Goal: Learn about a topic: Learn about a topic

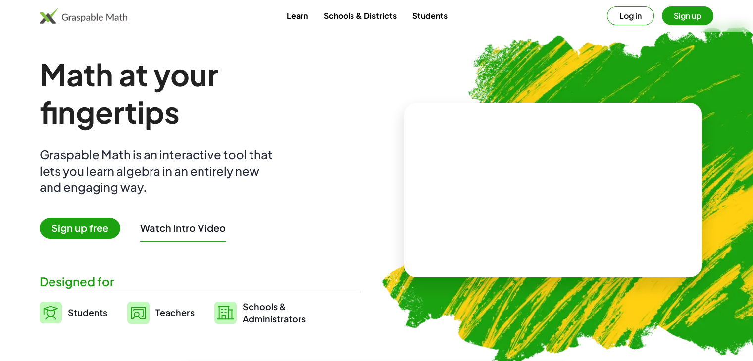
click at [101, 223] on span "Sign up free" at bounding box center [80, 228] width 81 height 21
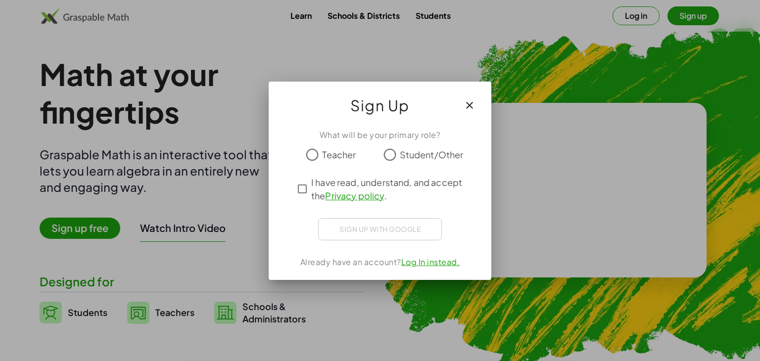
click at [329, 149] on label "Teacher" at bounding box center [339, 155] width 34 height 20
click at [405, 158] on span "Student/Other" at bounding box center [432, 154] width 64 height 13
click at [287, 187] on div "What will be your primary role? Teacher Student/Other I have read, understand, …" at bounding box center [380, 200] width 223 height 159
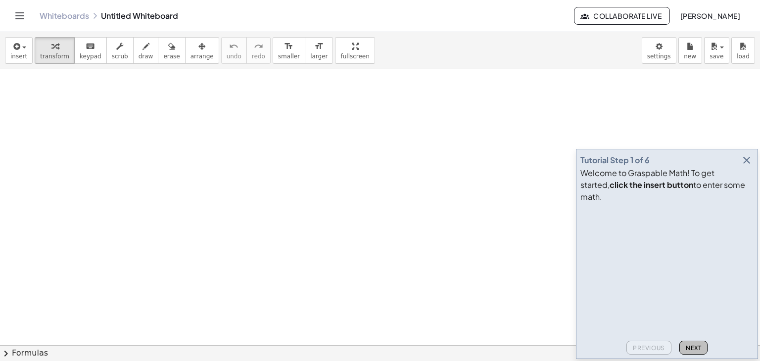
click at [686, 345] on span "Next" at bounding box center [693, 348] width 15 height 7
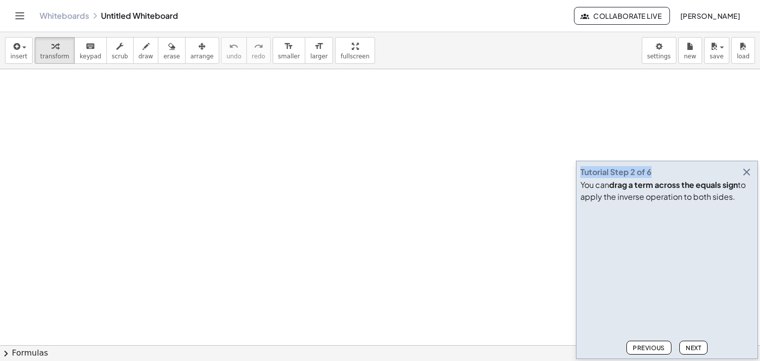
drag, startPoint x: 679, startPoint y: 177, endPoint x: 581, endPoint y: 169, distance: 98.3
click at [581, 169] on div "Tutorial Step 2 of 6" at bounding box center [667, 172] width 173 height 14
click at [704, 165] on div "Tutorial Step 2 of 6" at bounding box center [667, 172] width 173 height 14
click at [692, 345] on span "Next" at bounding box center [693, 348] width 15 height 7
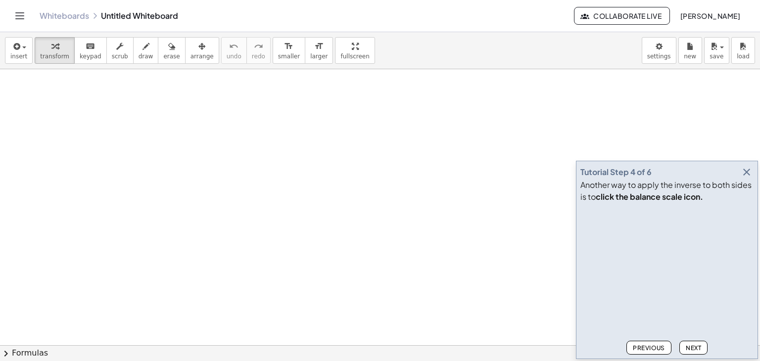
click at [692, 345] on span "Next" at bounding box center [693, 348] width 15 height 7
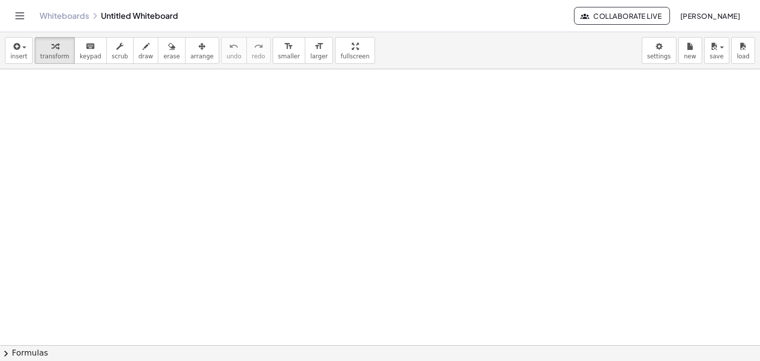
click at [692, 346] on button "chevron_right Formulas" at bounding box center [380, 354] width 760 height 16
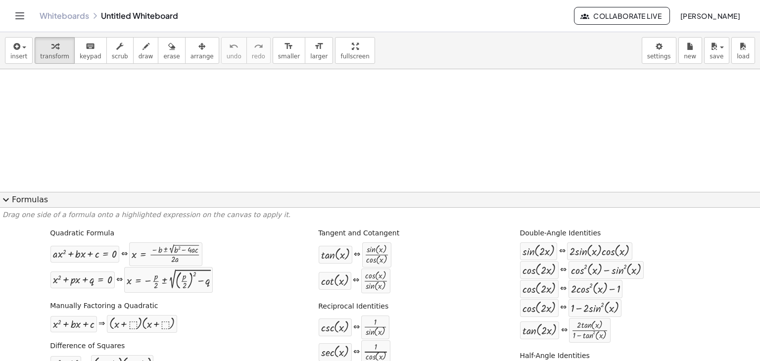
scroll to position [66, 0]
click at [173, 195] on button "expand_more Formulas" at bounding box center [380, 200] width 760 height 16
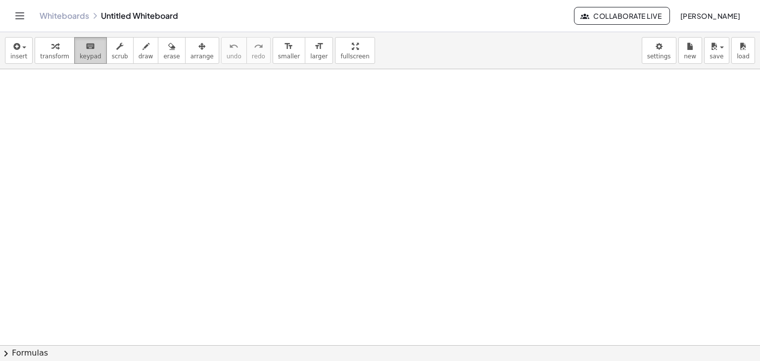
click at [83, 54] on span "keypad" at bounding box center [91, 56] width 22 height 7
click at [83, 58] on span "keypad" at bounding box center [91, 56] width 22 height 7
drag, startPoint x: 187, startPoint y: 127, endPoint x: 200, endPoint y: 129, distance: 13.0
click at [212, 126] on div at bounding box center [380, 311] width 760 height 617
click at [116, 50] on icon "button" at bounding box center [119, 47] width 7 height 12
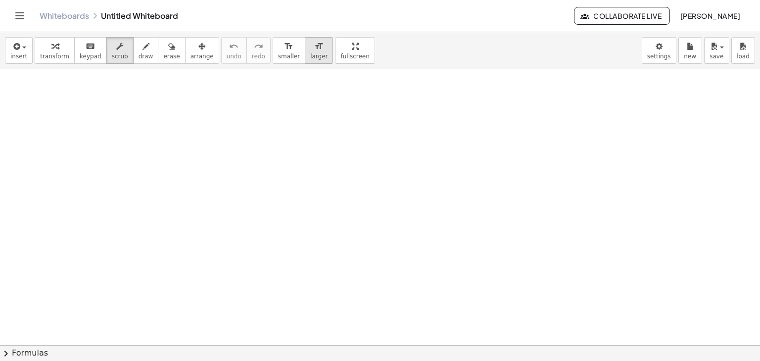
click at [305, 57] on button "format_size larger" at bounding box center [319, 50] width 28 height 27
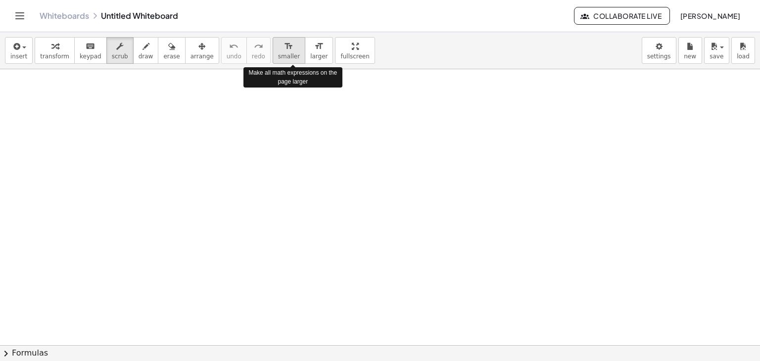
click at [278, 57] on span "smaller" at bounding box center [289, 56] width 22 height 7
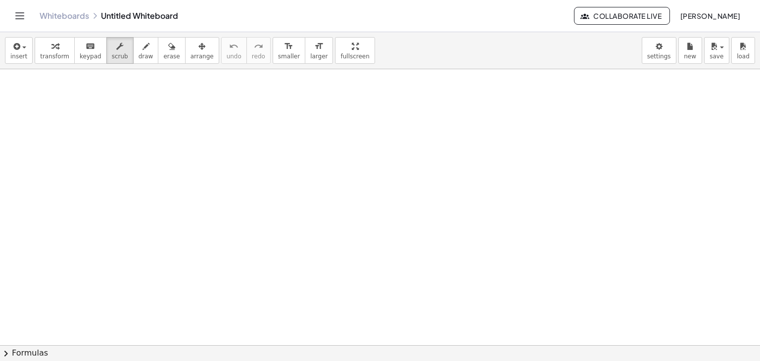
drag, startPoint x: 325, startPoint y: 48, endPoint x: 282, endPoint y: 99, distance: 66.4
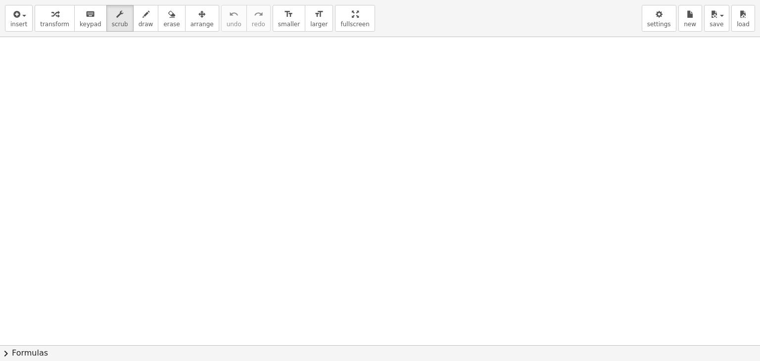
click at [325, 91] on div "insert select one: Math Expression Function Text Youtube Video Graphing Geometr…" at bounding box center [380, 180] width 760 height 361
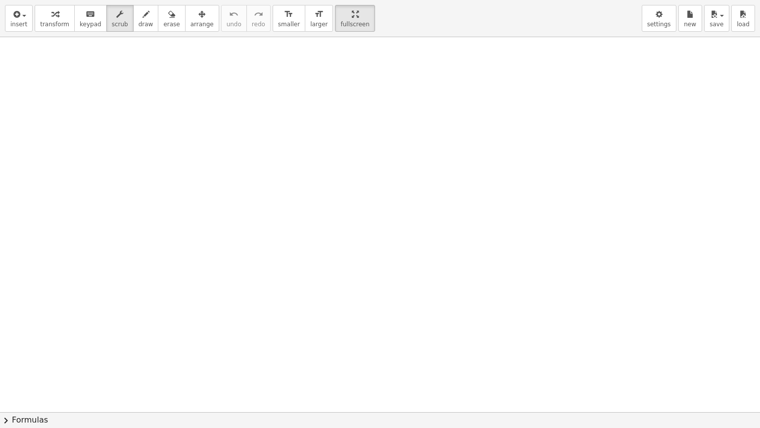
drag, startPoint x: 316, startPoint y: 19, endPoint x: 316, endPoint y: -24, distance: 43.1
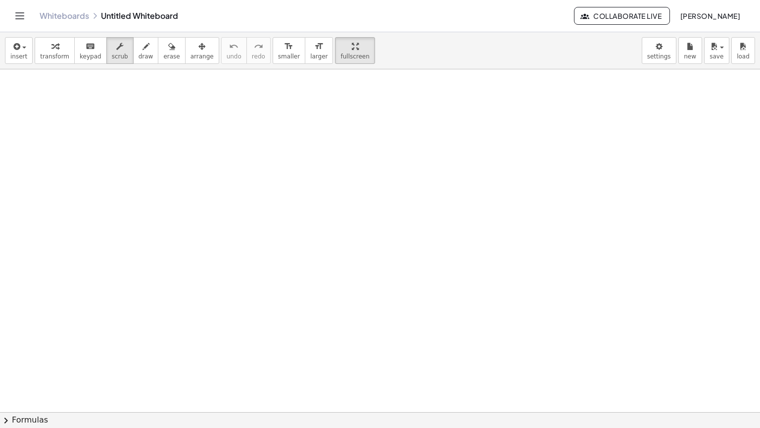
click at [316, 0] on html "Graspable Math Activities Whiteboards Classes Account v1.28.4 | Privacy policy …" at bounding box center [380, 214] width 760 height 428
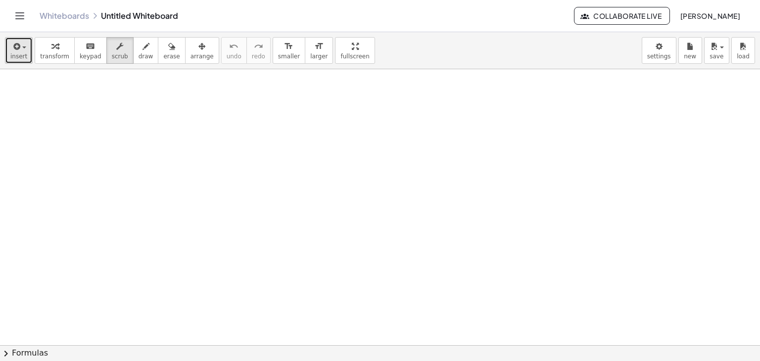
click at [22, 46] on div "button" at bounding box center [18, 46] width 17 height 12
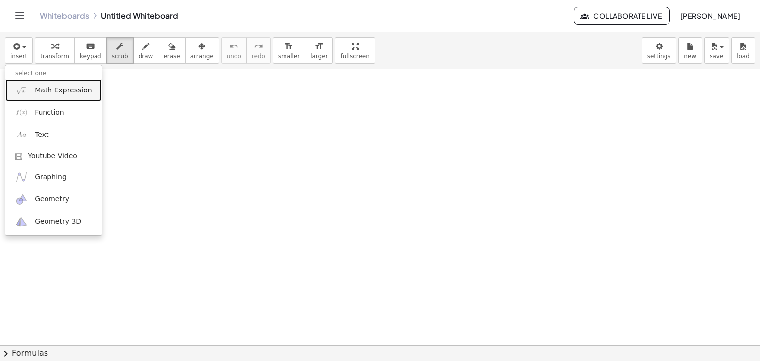
click at [42, 94] on span "Math Expression" at bounding box center [63, 91] width 57 height 10
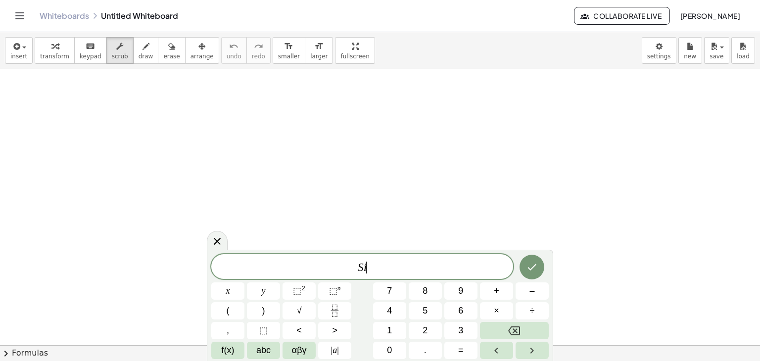
click at [300, 300] on div "S i ​ x y ⬚ 2 ⬚ n 7 8 9 + – ( ) √ 4 5 6 × ÷ , ⬚ < > 1 2 3 f(x) abc αβγ | a | 0 …" at bounding box center [380, 306] width 338 height 105
click at [302, 292] on sup "2" at bounding box center [304, 288] width 4 height 7
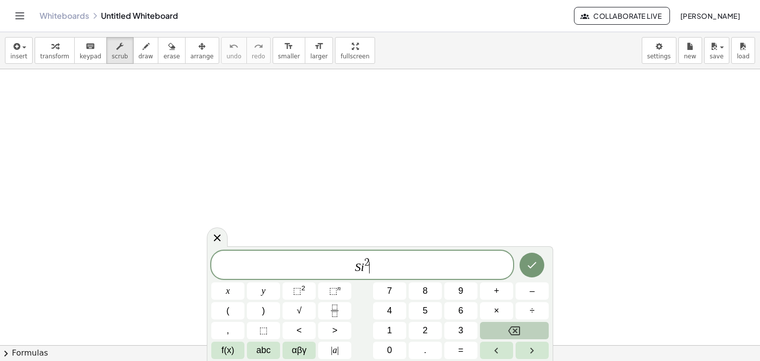
click at [526, 331] on button "Backspace" at bounding box center [514, 330] width 69 height 17
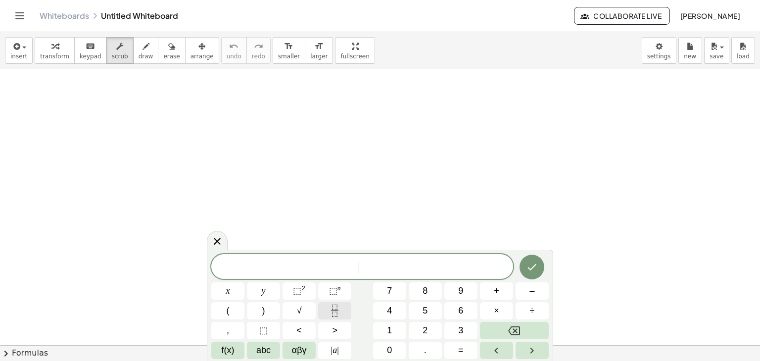
click at [329, 308] on icon "Fraction" at bounding box center [335, 311] width 12 height 12
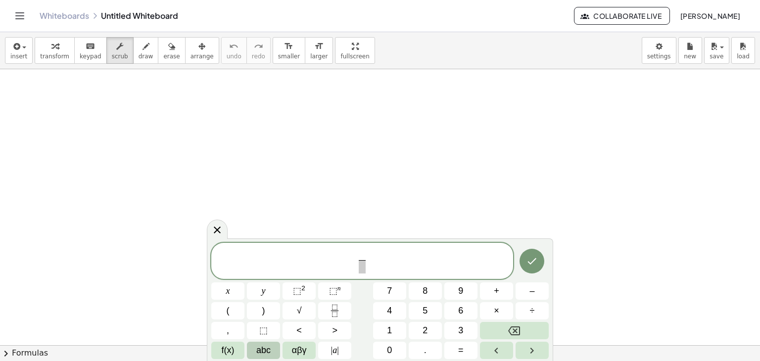
click at [259, 346] on span "abc" at bounding box center [263, 350] width 14 height 13
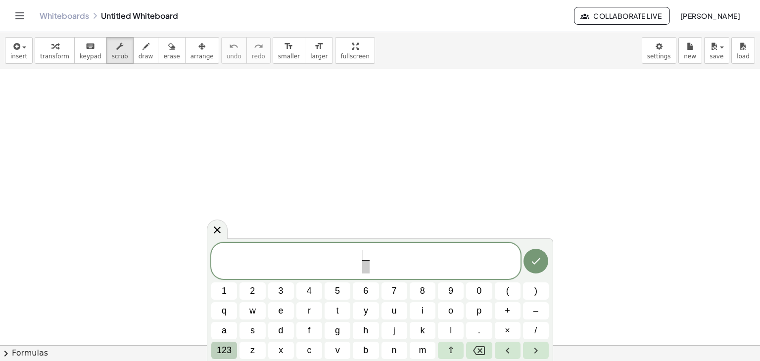
click at [232, 352] on button "123" at bounding box center [224, 350] width 26 height 17
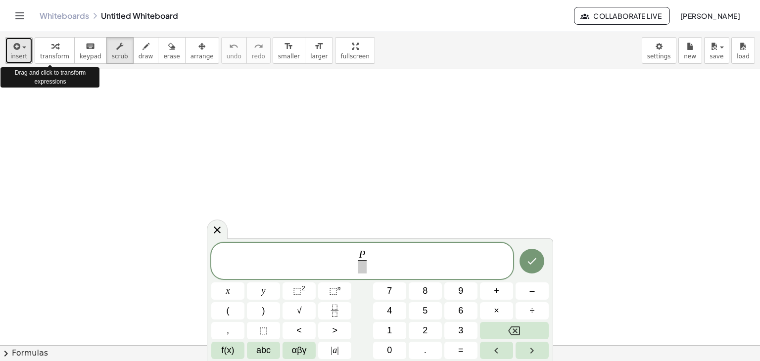
click at [26, 50] on button "insert" at bounding box center [19, 50] width 28 height 27
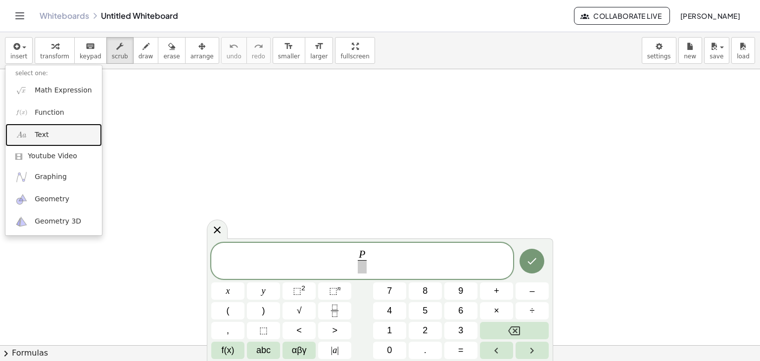
click at [46, 141] on link "Text" at bounding box center [53, 135] width 97 height 22
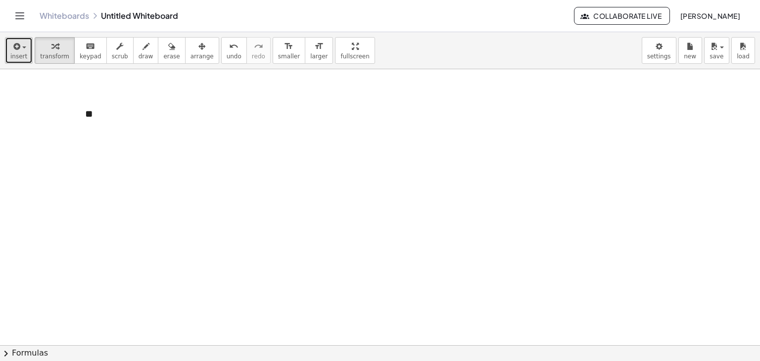
click at [15, 62] on button "insert" at bounding box center [19, 50] width 28 height 27
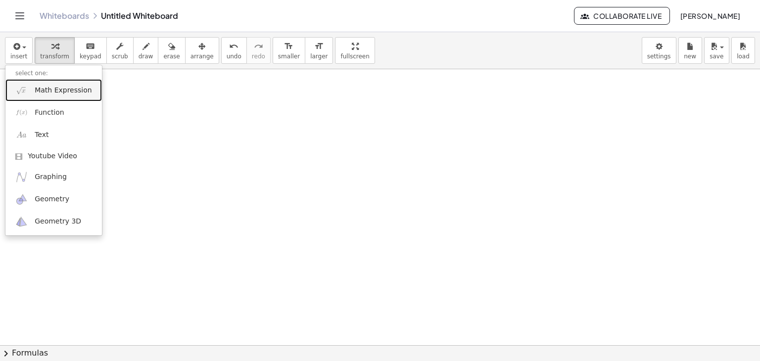
click at [55, 91] on span "Math Expression" at bounding box center [63, 91] width 57 height 10
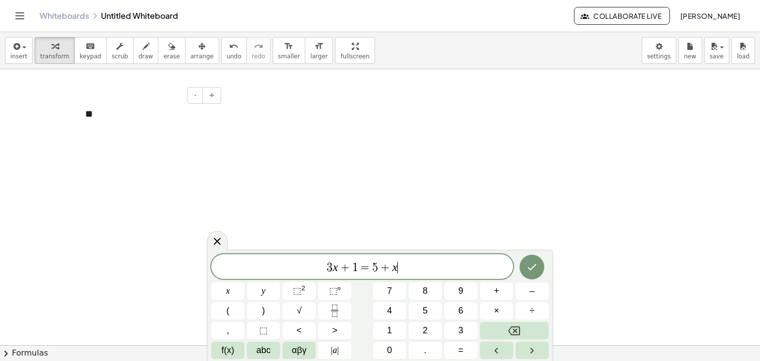
click at [101, 114] on div "**" at bounding box center [149, 114] width 149 height 34
click at [322, 279] on div "3 x + 1 = 5 + x" at bounding box center [362, 266] width 302 height 25
click at [417, 272] on span "​ 3 x + 1 = 5 + x" at bounding box center [362, 268] width 302 height 14
click at [529, 270] on icon "Done" at bounding box center [532, 267] width 12 height 12
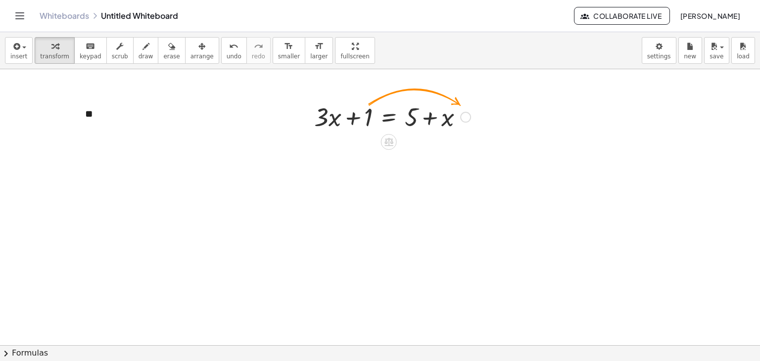
click at [435, 123] on div at bounding box center [392, 117] width 167 height 34
click at [416, 108] on div at bounding box center [392, 117] width 167 height 34
drag, startPoint x: 419, startPoint y: 109, endPoint x: 305, endPoint y: 119, distance: 113.8
click at [307, 118] on div "+ x + · 3 · x + 1 = + 5 + x" at bounding box center [389, 116] width 179 height 39
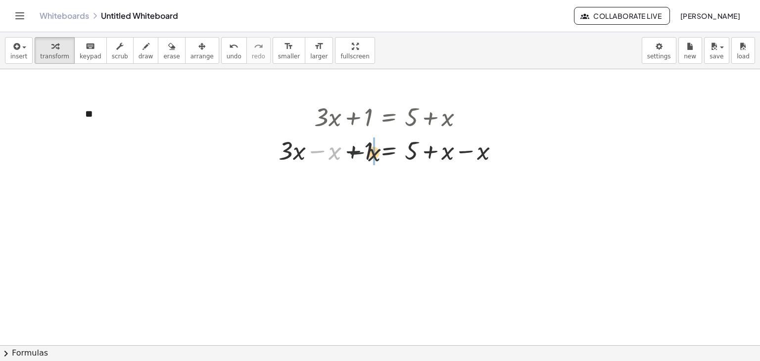
drag, startPoint x: 318, startPoint y: 106, endPoint x: 376, endPoint y: 115, distance: 59.1
click at [389, 117] on div "+ · 3 · x + 1 = + 5 + x − x + · 3 · x + 1 = + 5 − x + x − x" at bounding box center [389, 117] width 0 height 0
drag, startPoint x: 411, startPoint y: 146, endPoint x: 338, endPoint y: 156, distance: 74.4
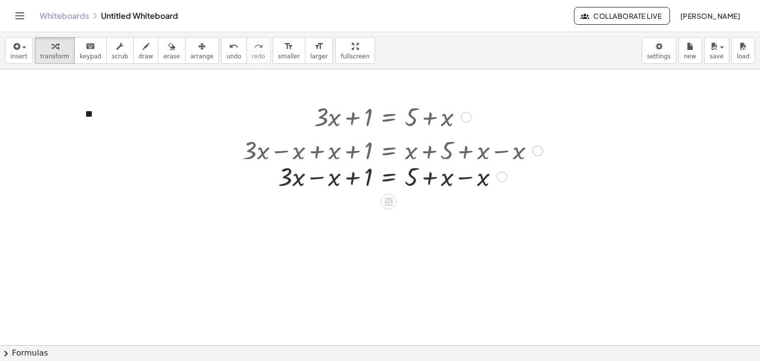
click at [364, 140] on div at bounding box center [393, 150] width 310 height 34
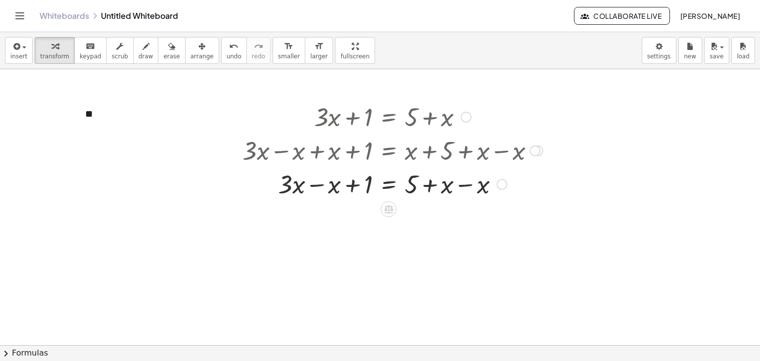
drag, startPoint x: 422, startPoint y: 173, endPoint x: 344, endPoint y: 143, distance: 83.8
click at [344, 143] on div at bounding box center [393, 150] width 310 height 34
click at [388, 142] on div at bounding box center [393, 150] width 310 height 34
click at [400, 141] on div at bounding box center [393, 150] width 310 height 34
click at [412, 141] on div at bounding box center [393, 150] width 310 height 34
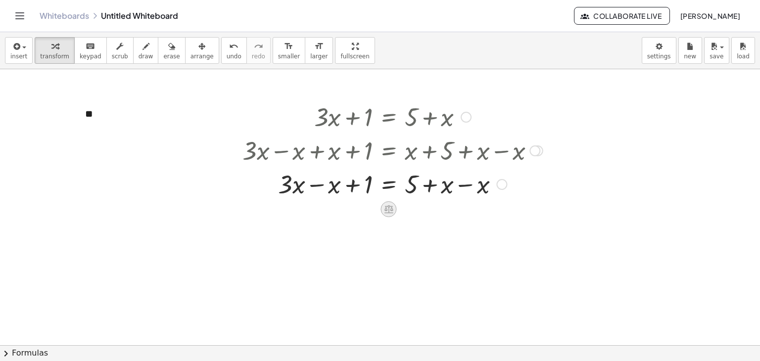
click at [384, 206] on div at bounding box center [389, 209] width 16 height 16
drag, startPoint x: 422, startPoint y: 169, endPoint x: 435, endPoint y: 163, distance: 14.4
click at [422, 169] on div at bounding box center [393, 184] width 310 height 34
drag, startPoint x: 485, startPoint y: 137, endPoint x: 480, endPoint y: 133, distance: 6.7
click at [480, 133] on div at bounding box center [393, 150] width 310 height 34
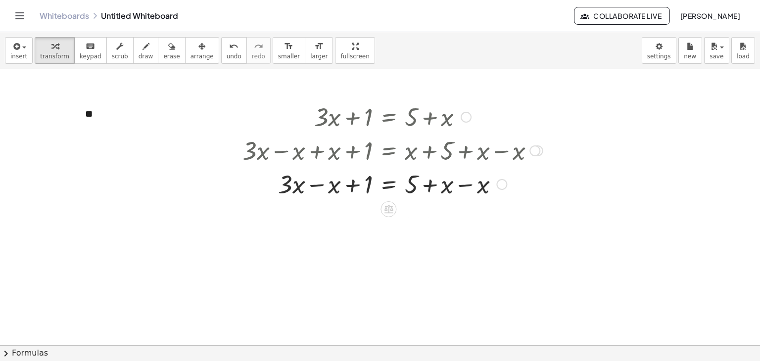
click at [409, 117] on div at bounding box center [393, 117] width 310 height 34
drag, startPoint x: 260, startPoint y: 99, endPoint x: 457, endPoint y: 208, distance: 224.9
click at [457, 208] on div "- + ** + · 3 · x + 1 = + 5 + x + · 3 · x − x + 1 = + 5 + x − x + · 3 · x − x + …" at bounding box center [380, 311] width 760 height 617
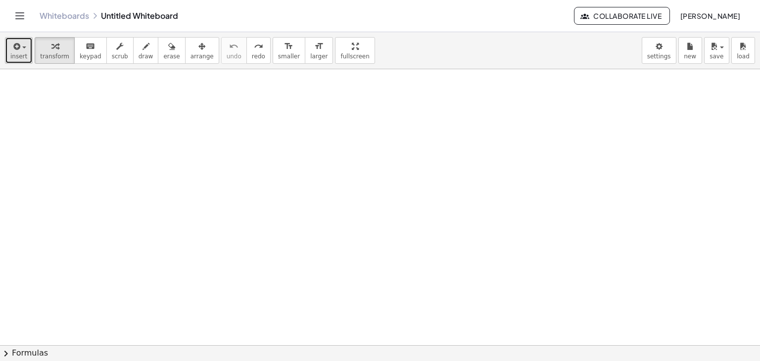
click at [27, 46] on button "insert" at bounding box center [19, 50] width 28 height 27
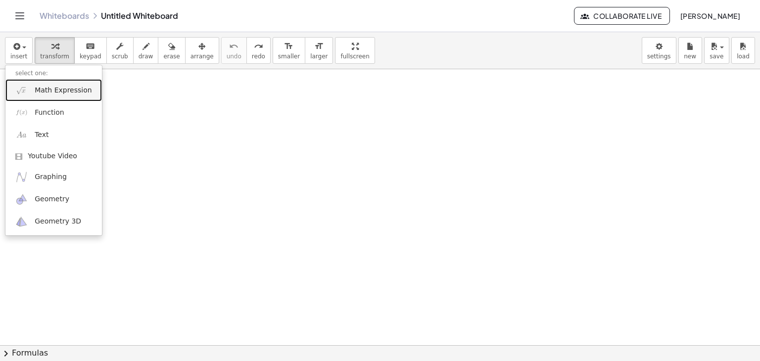
click at [60, 96] on link "Math Expression" at bounding box center [53, 90] width 97 height 22
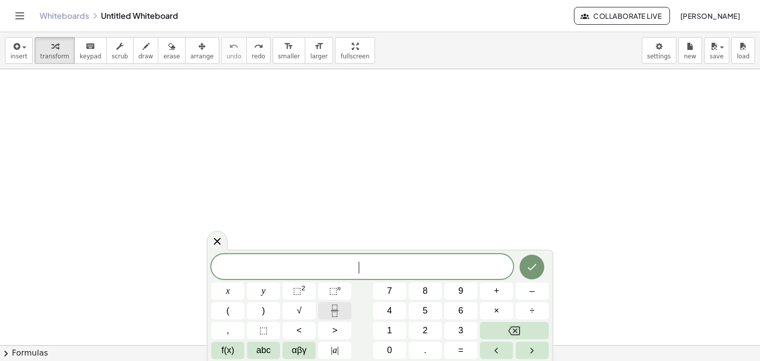
click at [329, 313] on icon "Fraction" at bounding box center [335, 311] width 12 height 12
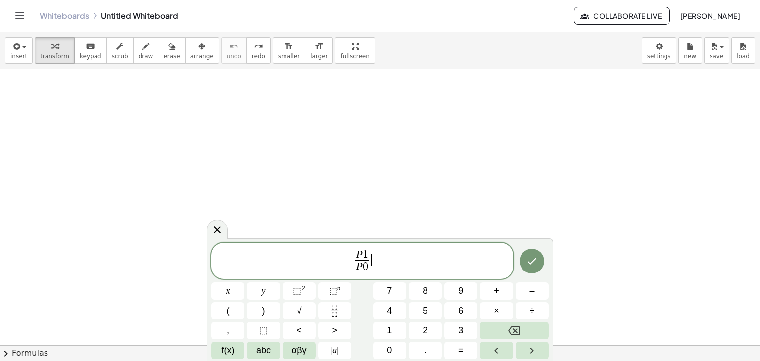
click at [384, 259] on span "P 1 P 0 ​ ​" at bounding box center [362, 262] width 302 height 26
click at [226, 349] on span "f(x)" at bounding box center [228, 350] width 13 height 13
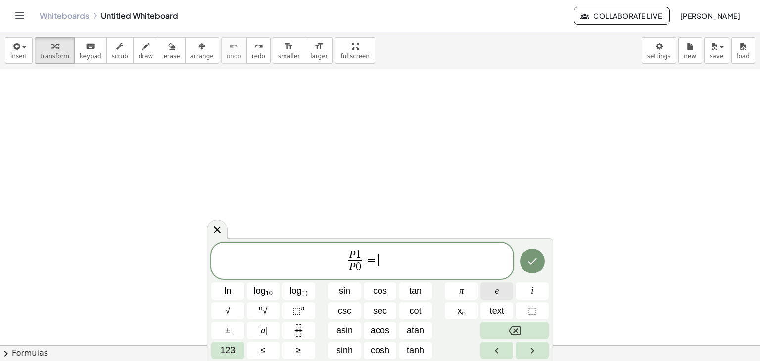
click at [495, 294] on button "e" at bounding box center [497, 291] width 33 height 17
click at [461, 314] on span "x n" at bounding box center [461, 310] width 8 height 13
click at [528, 329] on button "Backspace" at bounding box center [515, 330] width 68 height 17
click at [354, 254] on span "1" at bounding box center [355, 255] width 5 height 11
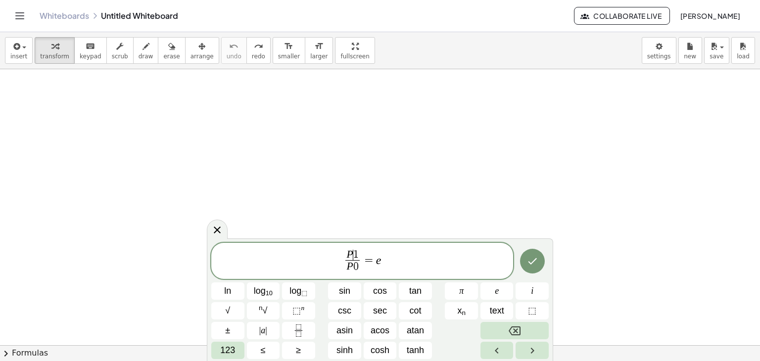
click at [357, 256] on span "1" at bounding box center [355, 255] width 5 height 11
click at [459, 306] on span "x n" at bounding box center [461, 310] width 8 height 13
click at [359, 266] on span "P 0 ​" at bounding box center [353, 266] width 14 height 13
click at [457, 307] on span "x n" at bounding box center [461, 310] width 8 height 13
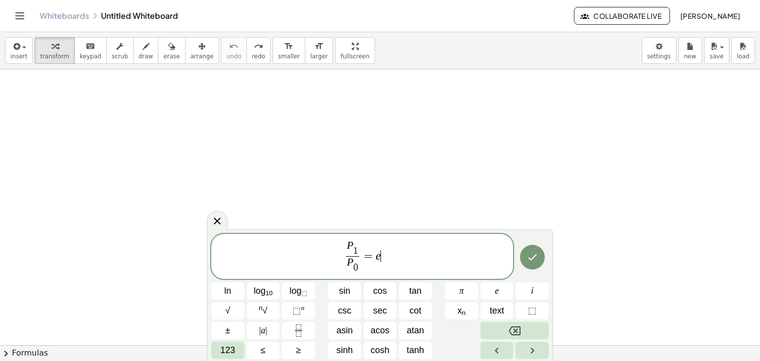
click at [403, 256] on span "P 1 ​ P 0 ​ ​ = e ​" at bounding box center [362, 257] width 302 height 35
click at [234, 347] on span "123" at bounding box center [227, 350] width 15 height 13
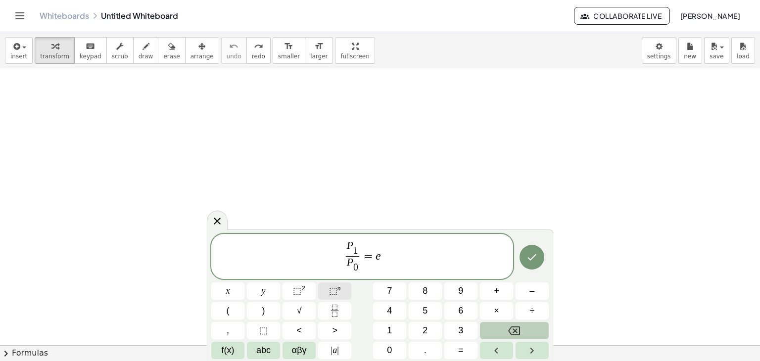
click at [338, 290] on sup "n" at bounding box center [339, 288] width 3 height 7
click at [536, 255] on icon "Done" at bounding box center [532, 257] width 12 height 12
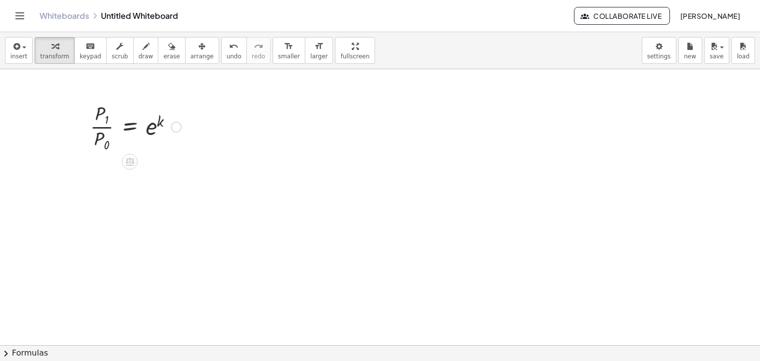
click at [148, 121] on div at bounding box center [135, 126] width 101 height 53
click at [163, 127] on div at bounding box center [135, 126] width 101 height 53
click at [139, 164] on div at bounding box center [380, 311] width 760 height 617
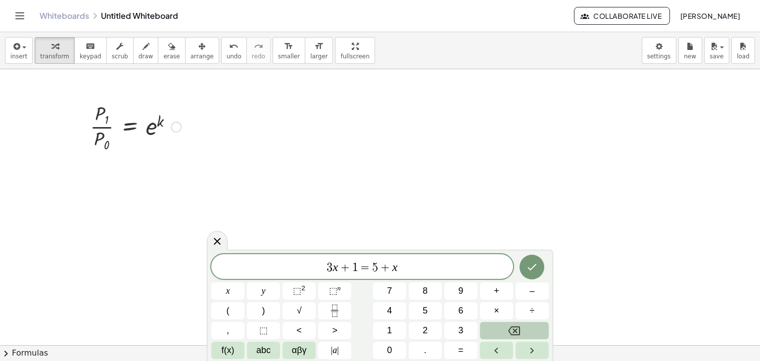
click at [131, 159] on icon at bounding box center [130, 161] width 10 height 10
click at [165, 128] on div at bounding box center [135, 126] width 101 height 53
click at [165, 121] on div at bounding box center [135, 126] width 101 height 53
drag, startPoint x: 165, startPoint y: 125, endPoint x: 176, endPoint y: 130, distance: 12.0
click at [176, 129] on div at bounding box center [135, 126] width 101 height 53
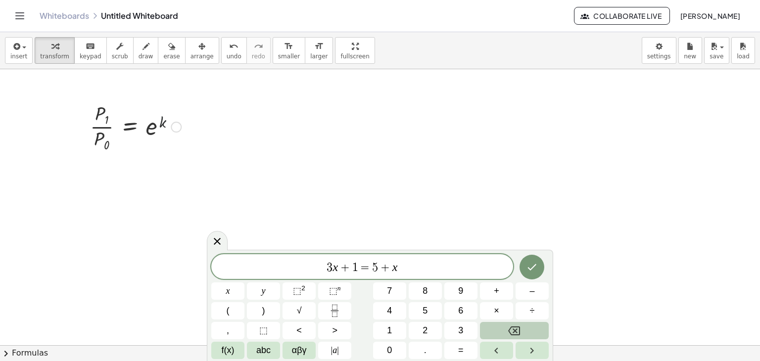
click at [176, 130] on div at bounding box center [176, 127] width 11 height 11
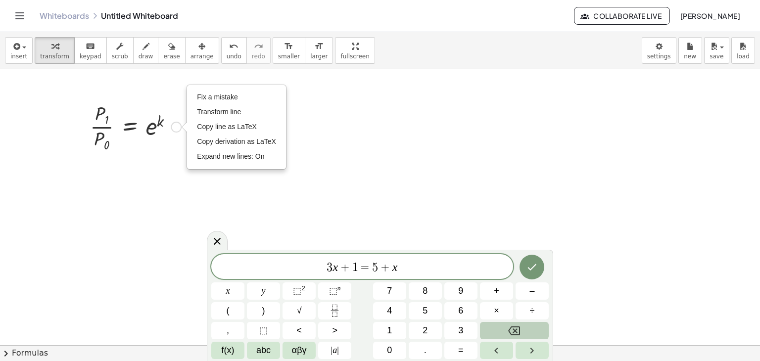
click at [141, 120] on div at bounding box center [135, 126] width 101 height 53
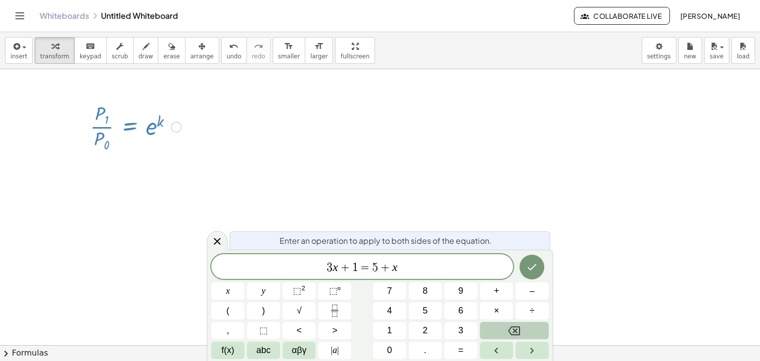
click at [335, 242] on span "Enter an operation to apply to both sides of the equation." at bounding box center [386, 241] width 212 height 12
click at [401, 264] on span "3 x + 1 = 5 + x ​" at bounding box center [362, 268] width 302 height 14
click at [109, 121] on div at bounding box center [135, 126] width 101 height 53
click at [170, 130] on div at bounding box center [135, 126] width 101 height 53
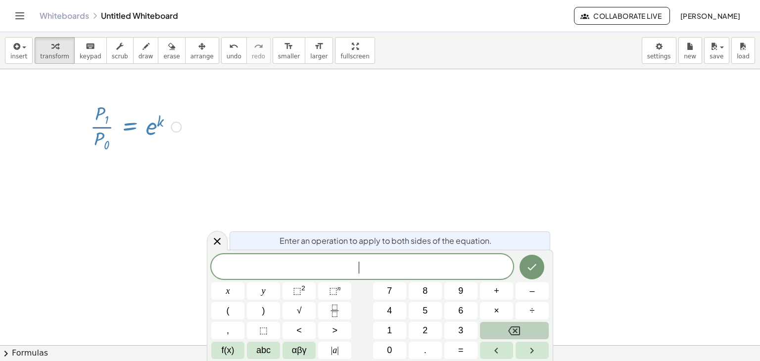
click at [175, 122] on div "Fix a mistake Transform line Copy line as LaTeX Copy derivation as LaTeX Expand…" at bounding box center [176, 127] width 11 height 11
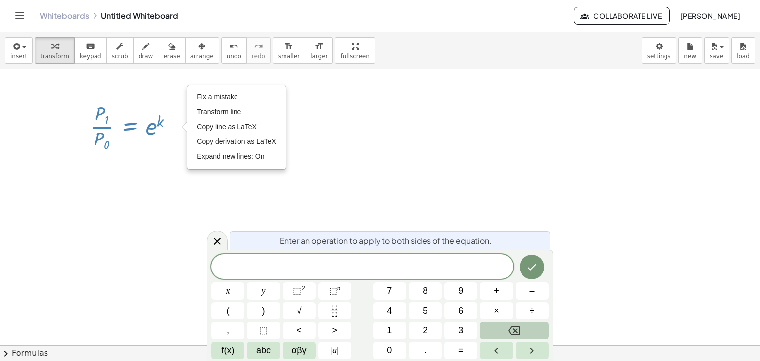
click at [124, 176] on div at bounding box center [380, 311] width 760 height 617
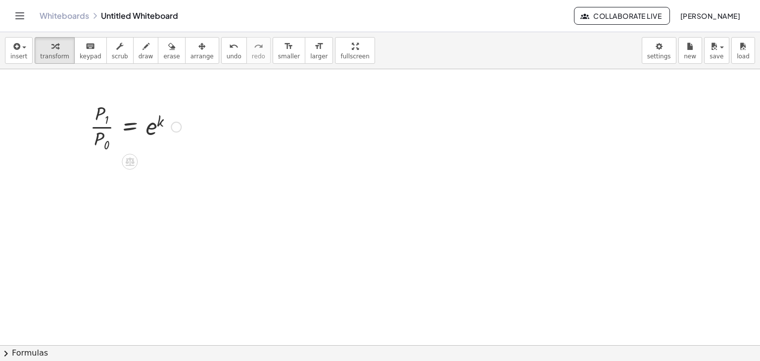
click at [149, 216] on div at bounding box center [380, 311] width 760 height 617
click at [128, 134] on div at bounding box center [135, 126] width 101 height 53
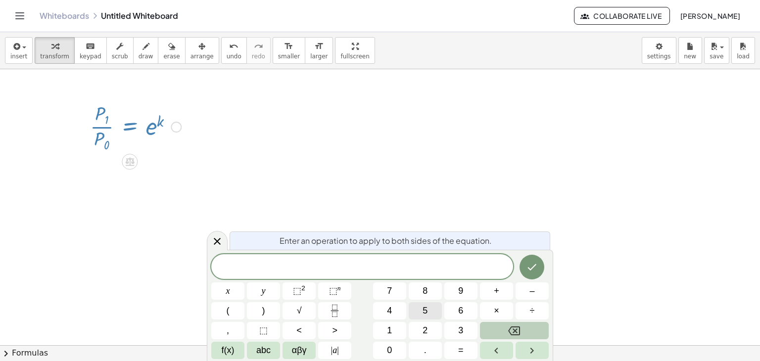
click at [422, 303] on button "5" at bounding box center [425, 310] width 33 height 17
click at [537, 262] on icon "Done" at bounding box center [532, 267] width 12 height 12
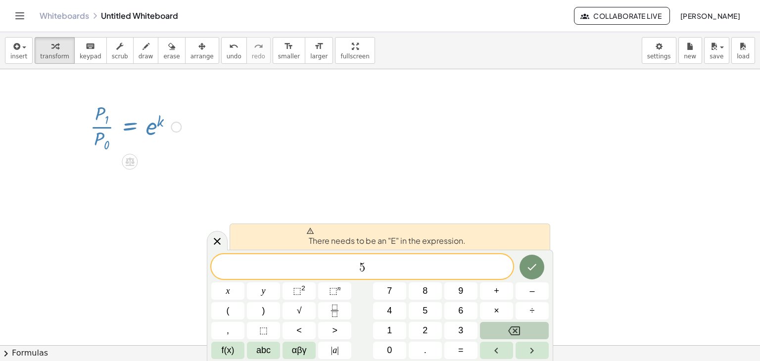
click at [205, 239] on div at bounding box center [380, 311] width 760 height 617
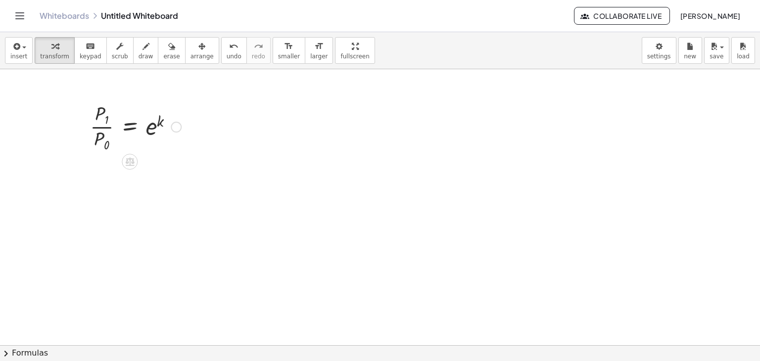
click at [135, 133] on div at bounding box center [135, 126] width 101 height 53
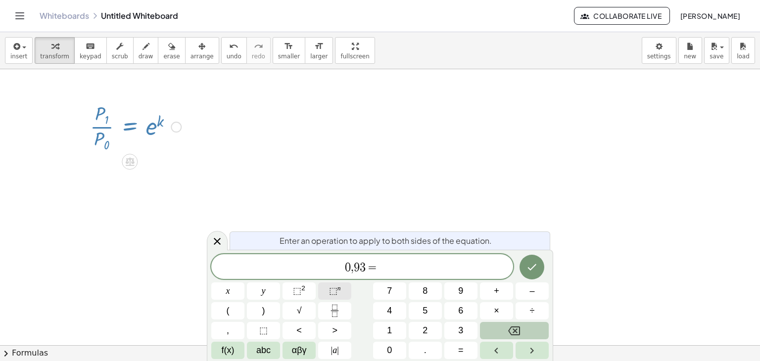
click at [330, 292] on span "⬚" at bounding box center [333, 291] width 8 height 10
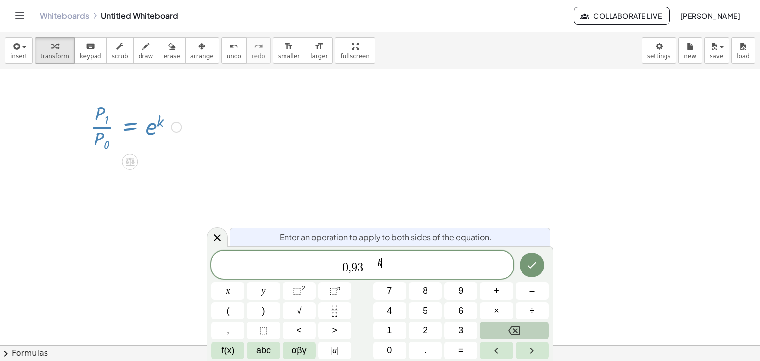
click at [379, 274] on span "0 , 9 3 = k ​" at bounding box center [362, 266] width 302 height 18
click at [379, 274] on div "0 , 9 3 = ​ k" at bounding box center [362, 265] width 302 height 28
click at [386, 265] on span "0 , 9 3 = ​ k" at bounding box center [362, 266] width 302 height 18
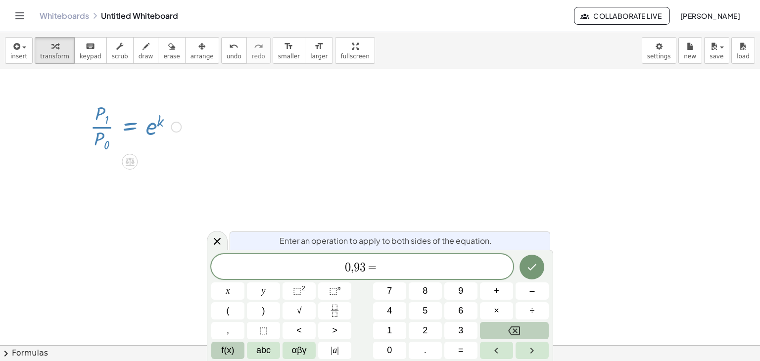
click at [228, 347] on span "f(x)" at bounding box center [228, 350] width 13 height 13
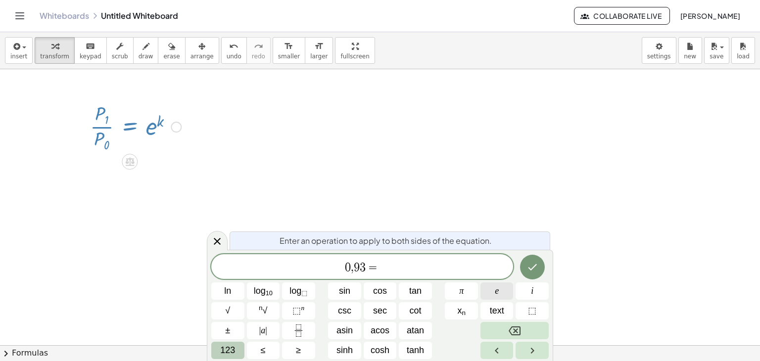
click at [494, 297] on button "e" at bounding box center [497, 291] width 33 height 17
click at [287, 316] on button "⬚ n" at bounding box center [298, 310] width 33 height 17
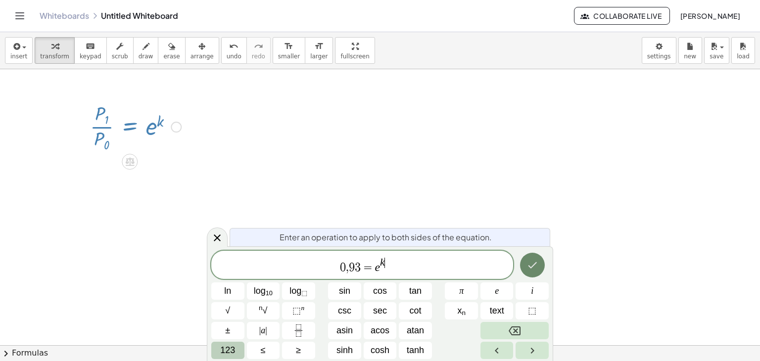
click at [524, 264] on button "Done" at bounding box center [532, 265] width 25 height 25
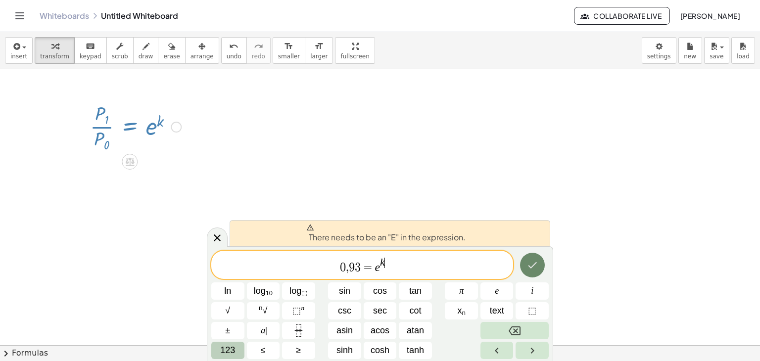
click at [524, 264] on button "Done" at bounding box center [532, 265] width 25 height 25
click at [388, 172] on div at bounding box center [380, 311] width 760 height 617
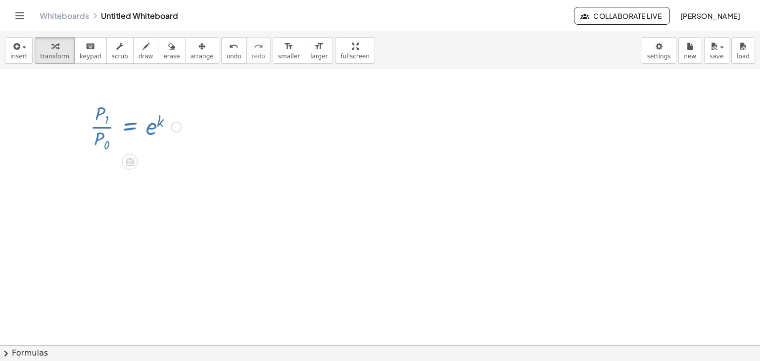
click at [261, 128] on div at bounding box center [380, 311] width 760 height 617
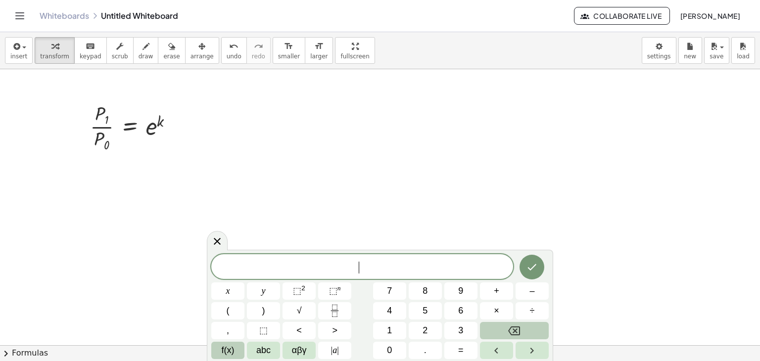
click at [232, 354] on span "f(x)" at bounding box center [228, 350] width 13 height 13
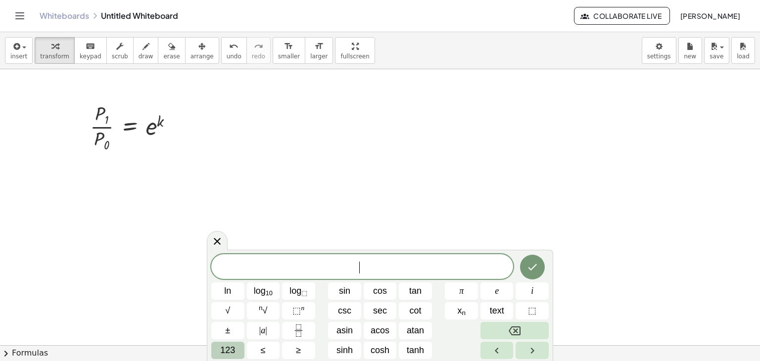
click at [220, 353] on span "123" at bounding box center [227, 350] width 15 height 13
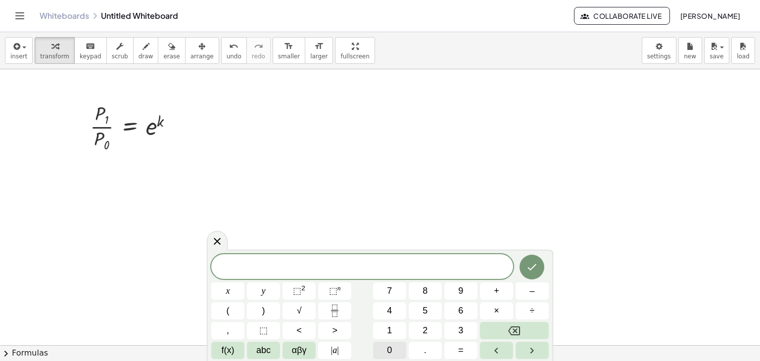
click at [380, 351] on button "0" at bounding box center [389, 350] width 33 height 17
click at [415, 352] on button "." at bounding box center [425, 350] width 33 height 17
click at [460, 298] on span "9" at bounding box center [460, 291] width 5 height 13
click at [453, 323] on button "3" at bounding box center [461, 330] width 33 height 17
click at [236, 346] on button "f(x)" at bounding box center [227, 350] width 33 height 17
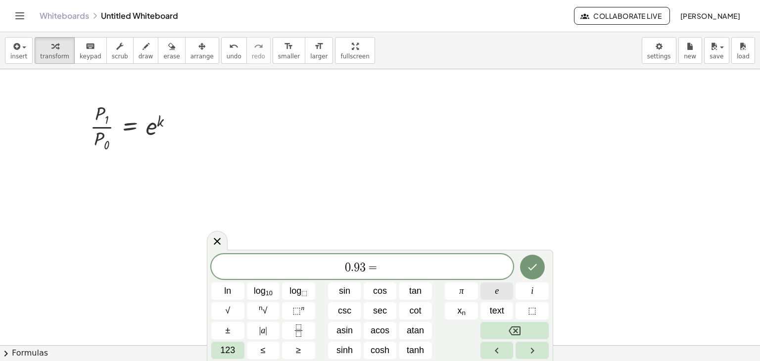
click at [491, 290] on button "e" at bounding box center [497, 291] width 33 height 17
click at [291, 308] on button "⬚ n" at bounding box center [298, 310] width 33 height 17
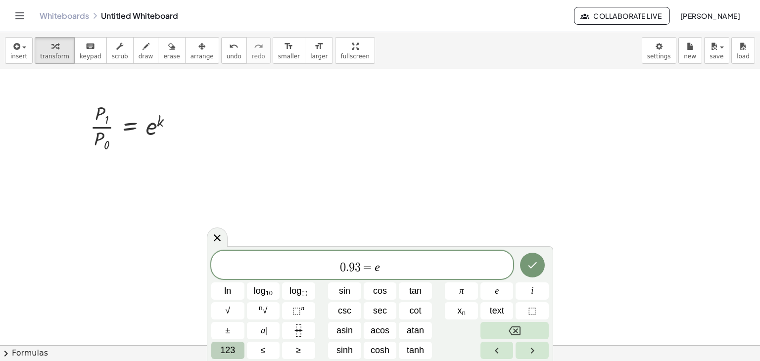
click at [223, 348] on span "123" at bounding box center [227, 350] width 15 height 13
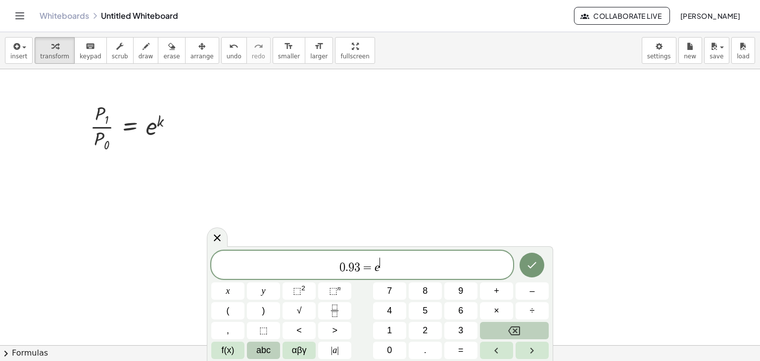
click at [265, 350] on span "abc" at bounding box center [263, 350] width 14 height 13
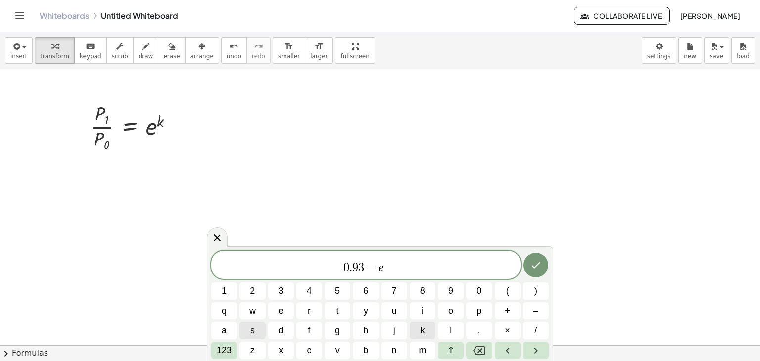
click at [419, 329] on button "k" at bounding box center [423, 330] width 26 height 17
click at [544, 266] on button "Done" at bounding box center [536, 265] width 25 height 25
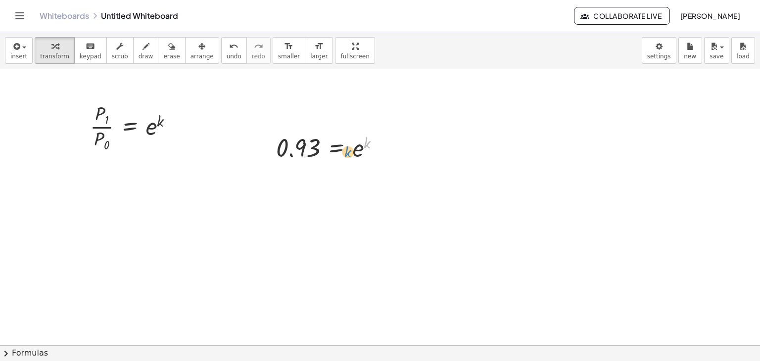
drag, startPoint x: 369, startPoint y: 144, endPoint x: 350, endPoint y: 153, distance: 21.5
click at [350, 153] on div at bounding box center [332, 147] width 122 height 33
drag, startPoint x: 368, startPoint y: 143, endPoint x: 351, endPoint y: 151, distance: 19.7
click at [351, 151] on div at bounding box center [332, 147] width 122 height 33
drag, startPoint x: 366, startPoint y: 146, endPoint x: 340, endPoint y: 165, distance: 31.9
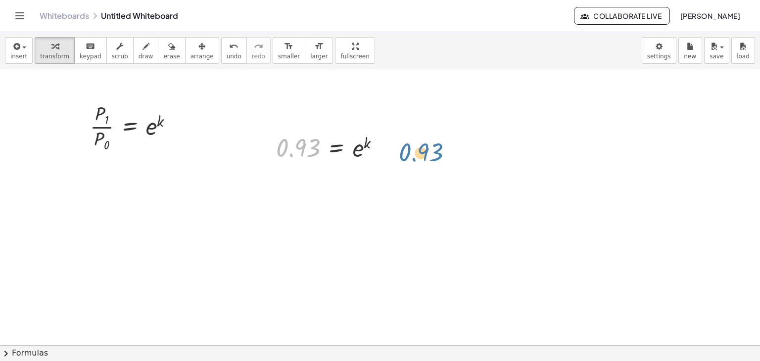
drag, startPoint x: 309, startPoint y: 146, endPoint x: 432, endPoint y: 151, distance: 122.9
click at [432, 151] on div "· P 1 · P 0 = e k Fix a mistake Transform line Copy line as LaTeX Copy derivati…" at bounding box center [380, 311] width 760 height 617
drag, startPoint x: 432, startPoint y: 151, endPoint x: 426, endPoint y: 149, distance: 6.3
click at [426, 149] on div at bounding box center [380, 311] width 760 height 617
click at [366, 153] on div at bounding box center [332, 147] width 122 height 33
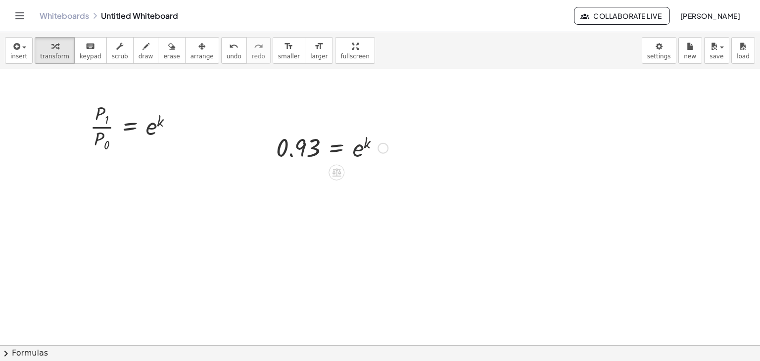
click at [363, 147] on div at bounding box center [332, 147] width 122 height 33
click at [365, 141] on div at bounding box center [332, 147] width 122 height 33
drag, startPoint x: 365, startPoint y: 143, endPoint x: 345, endPoint y: 155, distance: 23.8
click at [345, 155] on div at bounding box center [332, 147] width 122 height 33
click at [374, 139] on div at bounding box center [332, 147] width 122 height 33
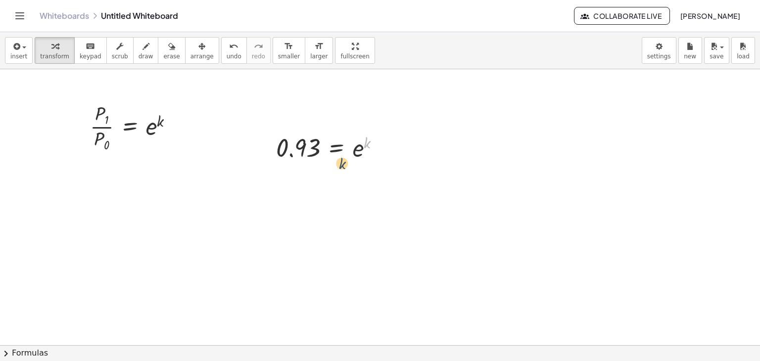
drag, startPoint x: 366, startPoint y: 141, endPoint x: 341, endPoint y: 165, distance: 35.0
click at [350, 146] on div at bounding box center [332, 147] width 122 height 33
click at [353, 148] on div at bounding box center [332, 147] width 122 height 33
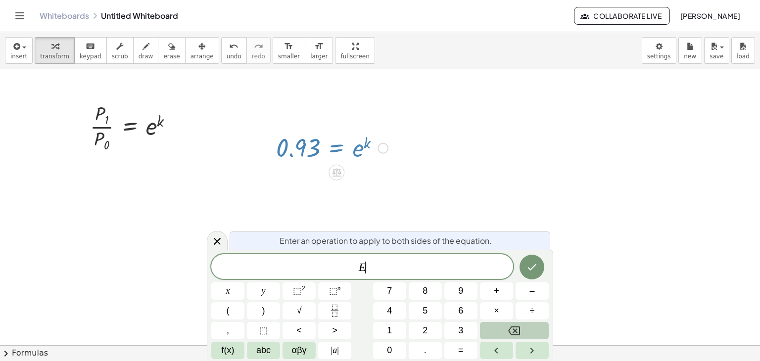
click at [353, 148] on div at bounding box center [332, 147] width 122 height 33
click at [357, 149] on div at bounding box center [332, 147] width 122 height 33
click at [421, 154] on div at bounding box center [380, 311] width 760 height 617
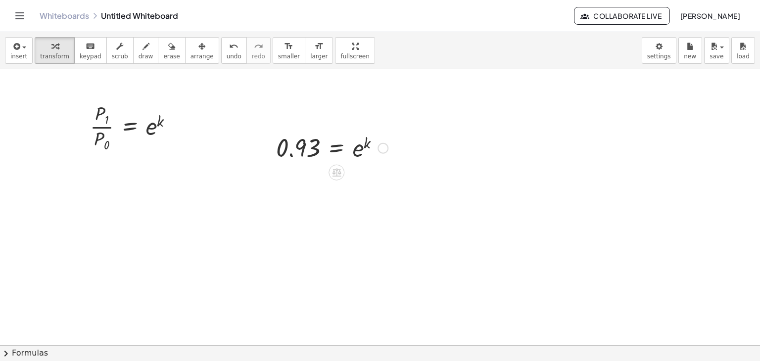
click at [426, 183] on div at bounding box center [380, 311] width 760 height 617
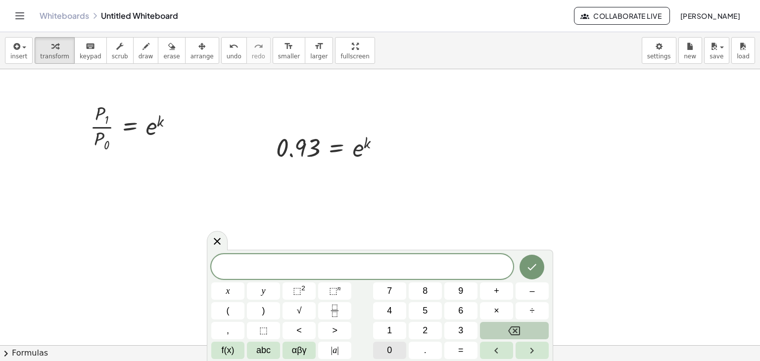
click at [385, 350] on button "0" at bounding box center [389, 350] width 33 height 17
click at [418, 347] on button "." at bounding box center [425, 350] width 33 height 17
click at [463, 288] on span "9" at bounding box center [460, 291] width 5 height 13
click at [450, 330] on button "3" at bounding box center [461, 330] width 33 height 17
click at [456, 349] on button "=" at bounding box center [461, 350] width 33 height 17
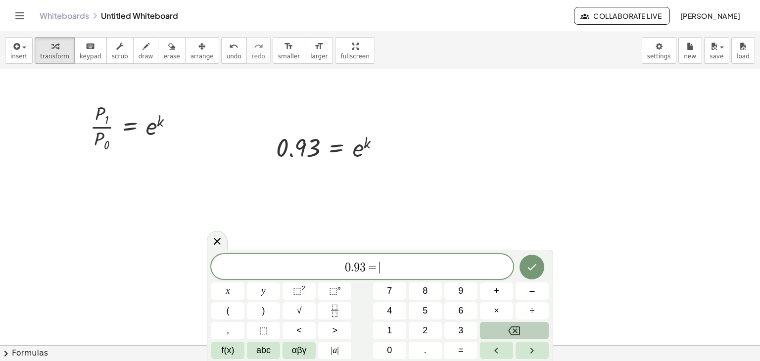
click at [516, 335] on icon "Backspace" at bounding box center [514, 331] width 12 height 12
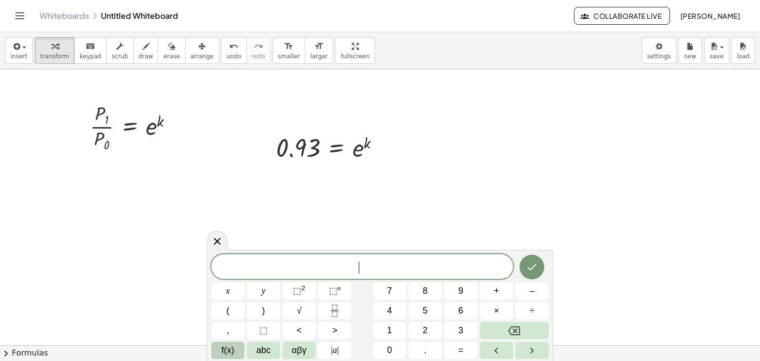
click at [227, 351] on span "f(x)" at bounding box center [228, 350] width 13 height 13
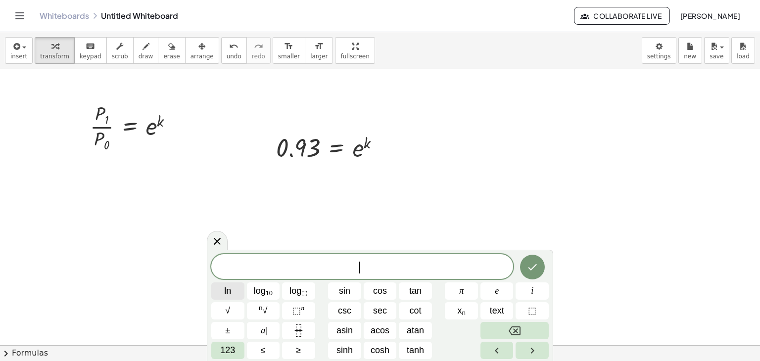
click at [237, 292] on button "ln" at bounding box center [227, 291] width 33 height 17
click at [233, 355] on span "123" at bounding box center [227, 350] width 15 height 13
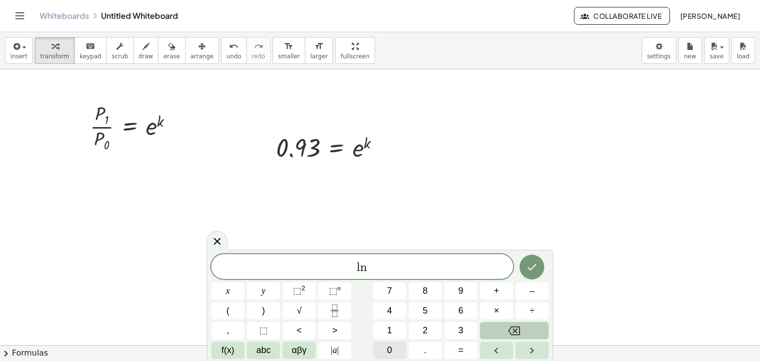
click at [390, 349] on span "0" at bounding box center [389, 350] width 5 height 13
click at [415, 354] on button "." at bounding box center [425, 350] width 33 height 17
click at [463, 299] on button "9" at bounding box center [461, 291] width 33 height 17
click at [463, 324] on span "3" at bounding box center [460, 330] width 5 height 13
click at [224, 347] on span "f(x)" at bounding box center [228, 350] width 13 height 13
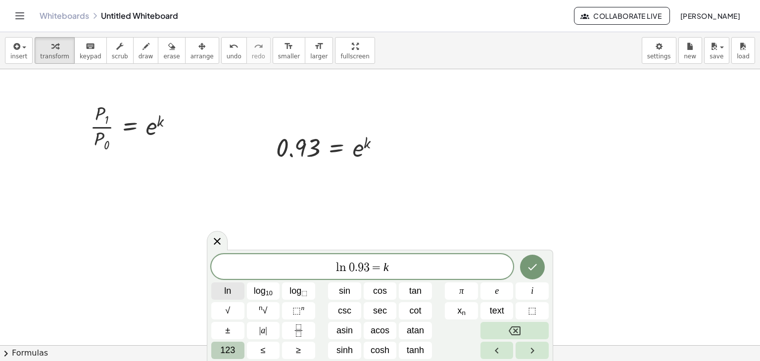
click at [226, 294] on span "ln" at bounding box center [227, 291] width 7 height 13
click at [499, 288] on span "e" at bounding box center [497, 291] width 4 height 13
click at [529, 258] on button "Done" at bounding box center [532, 267] width 25 height 25
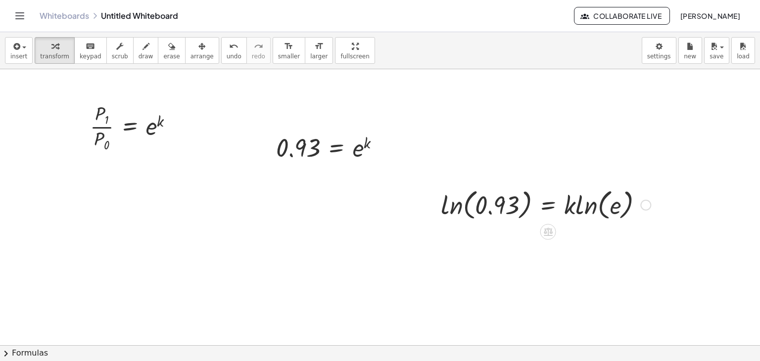
click at [529, 217] on div at bounding box center [546, 205] width 220 height 38
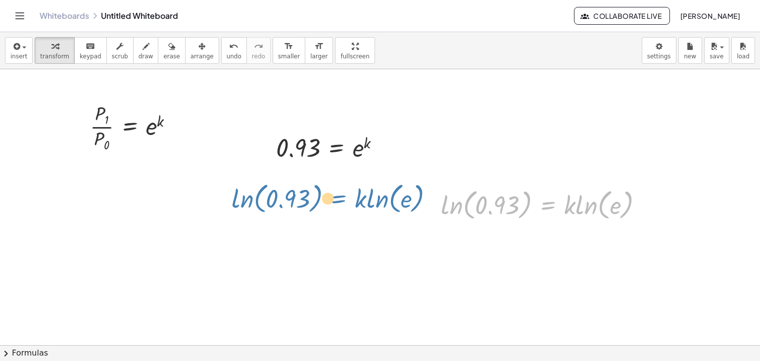
drag, startPoint x: 550, startPoint y: 208, endPoint x: 340, endPoint y: 192, distance: 210.5
click at [340, 192] on div "· P 1 · P 0 = e k Fix a mistake Transform line Copy line as LaTeX Copy derivati…" at bounding box center [380, 311] width 760 height 617
click at [340, 192] on div at bounding box center [380, 311] width 760 height 617
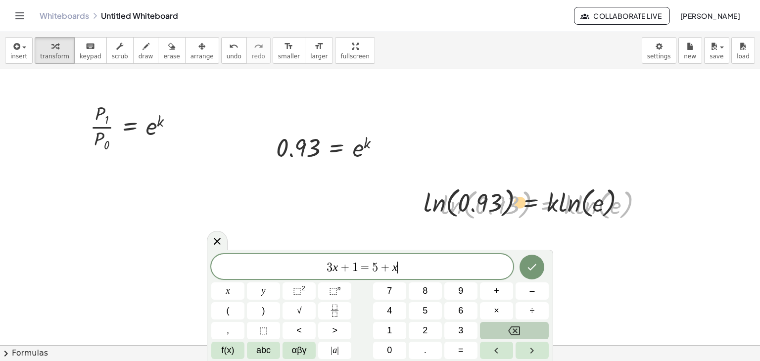
drag, startPoint x: 537, startPoint y: 207, endPoint x: 452, endPoint y: 204, distance: 85.7
click at [467, 204] on div at bounding box center [546, 205] width 220 height 38
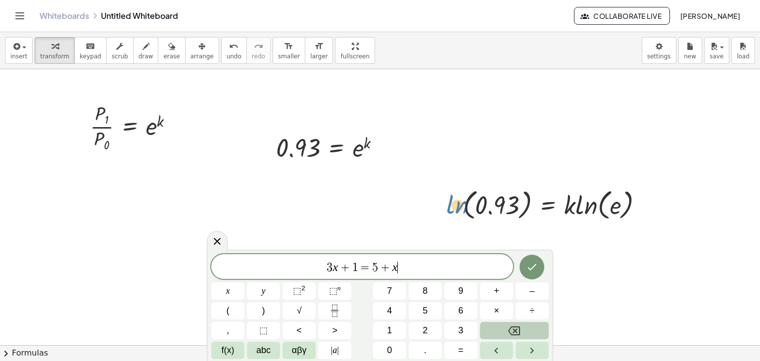
drag, startPoint x: 452, startPoint y: 204, endPoint x: 457, endPoint y: 203, distance: 6.0
click at [457, 203] on div at bounding box center [546, 205] width 220 height 38
click at [565, 234] on div at bounding box center [380, 311] width 760 height 617
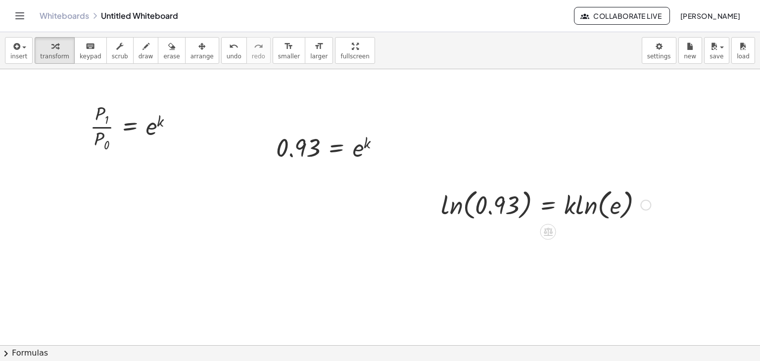
click at [579, 212] on div at bounding box center [546, 205] width 220 height 38
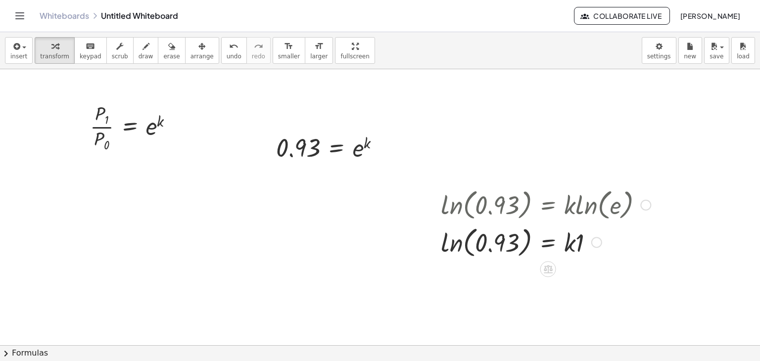
click at [468, 242] on div at bounding box center [546, 242] width 220 height 38
click at [458, 248] on div at bounding box center [546, 242] width 220 height 38
click at [406, 202] on div at bounding box center [380, 311] width 760 height 617
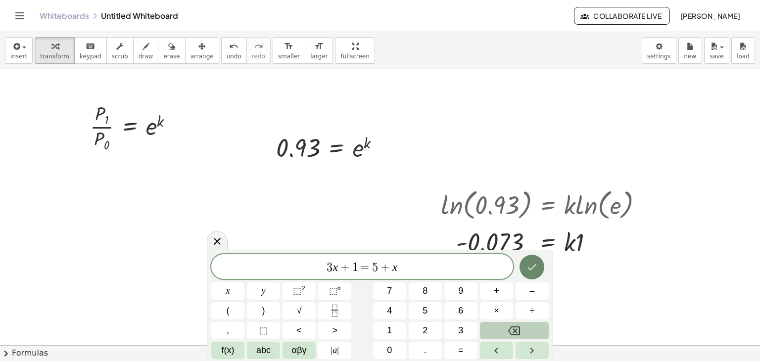
click at [531, 271] on icon "Done" at bounding box center [532, 267] width 12 height 12
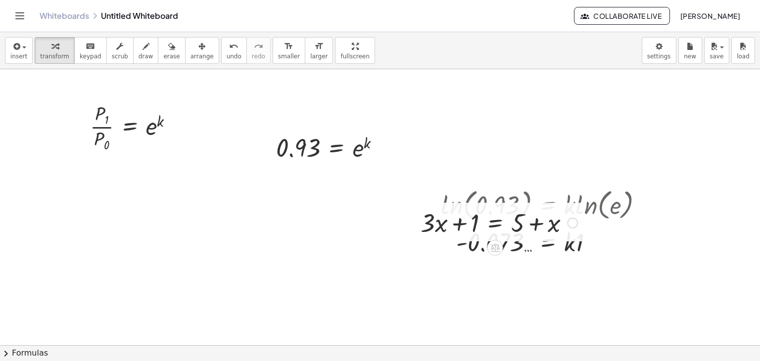
click at [456, 225] on div at bounding box center [499, 222] width 167 height 34
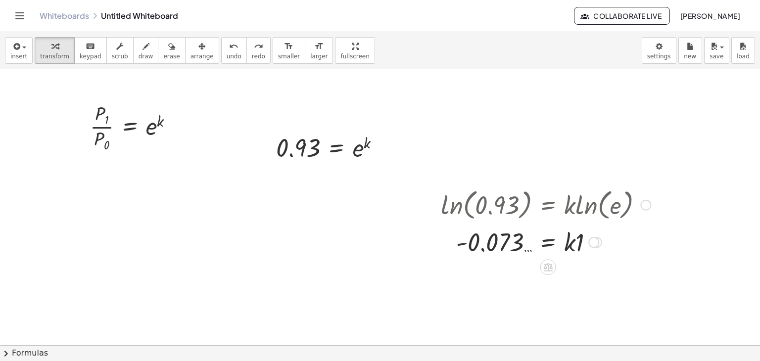
click at [469, 233] on div at bounding box center [546, 242] width 220 height 34
click at [489, 212] on div at bounding box center [546, 205] width 220 height 38
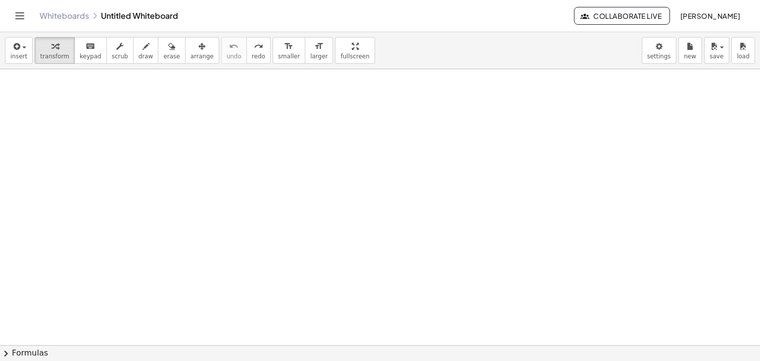
click at [31, 44] on div "insert select one: Math Expression Function Text Youtube Video Graphing Geometr…" at bounding box center [380, 50] width 760 height 37
click at [12, 49] on icon "button" at bounding box center [15, 47] width 9 height 12
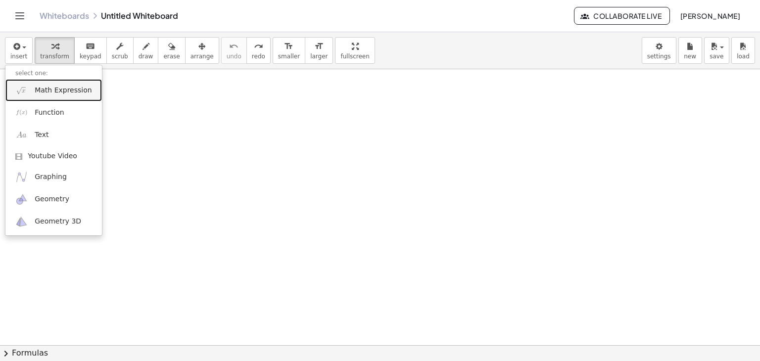
click at [41, 93] on span "Math Expression" at bounding box center [63, 91] width 57 height 10
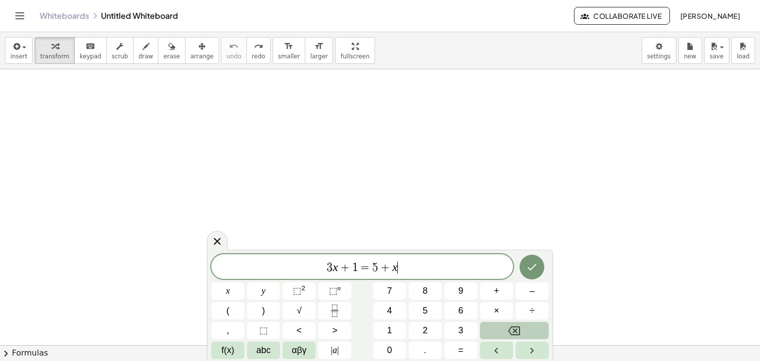
drag, startPoint x: 447, startPoint y: 271, endPoint x: 452, endPoint y: 225, distance: 46.3
click at [453, 232] on body "Graspable Math Activities Whiteboards Classes Account v1.28.4 | Privacy policy …" at bounding box center [380, 180] width 760 height 361
click at [438, 199] on div at bounding box center [380, 311] width 760 height 617
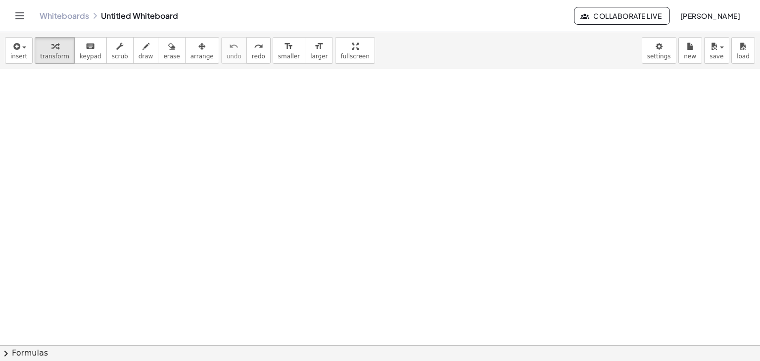
click at [266, 155] on div at bounding box center [380, 311] width 760 height 617
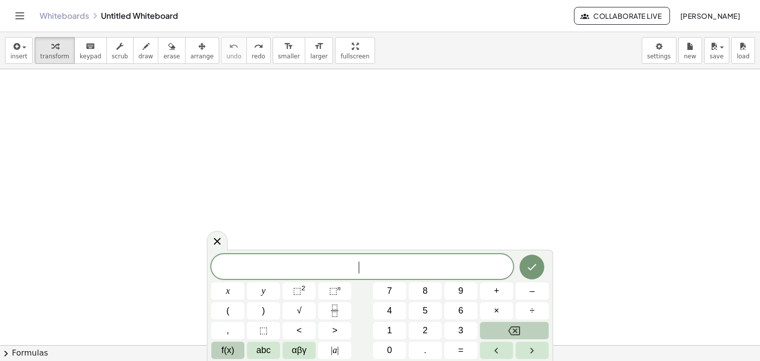
click at [233, 350] on span "f(x)" at bounding box center [228, 350] width 13 height 13
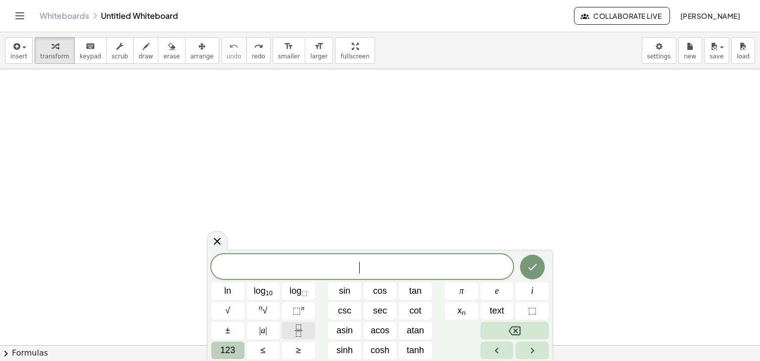
click at [286, 332] on button "Fraction" at bounding box center [298, 330] width 33 height 17
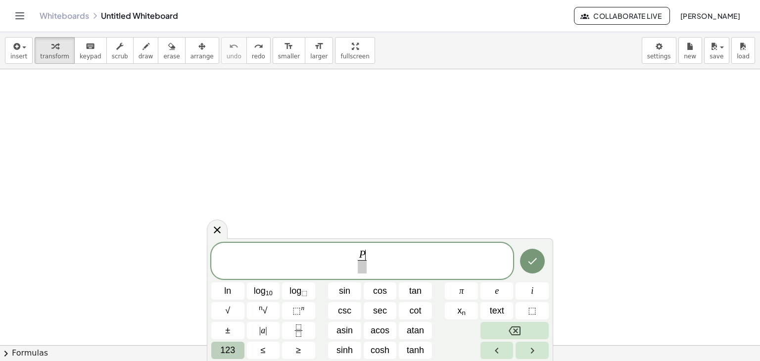
click at [242, 351] on button "123" at bounding box center [227, 350] width 33 height 17
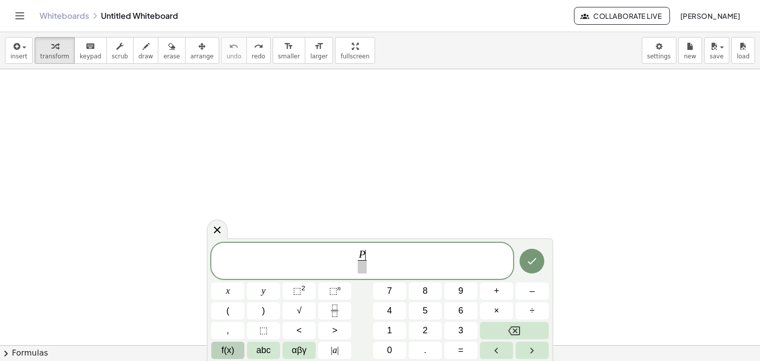
click at [232, 351] on span "f(x)" at bounding box center [228, 350] width 13 height 13
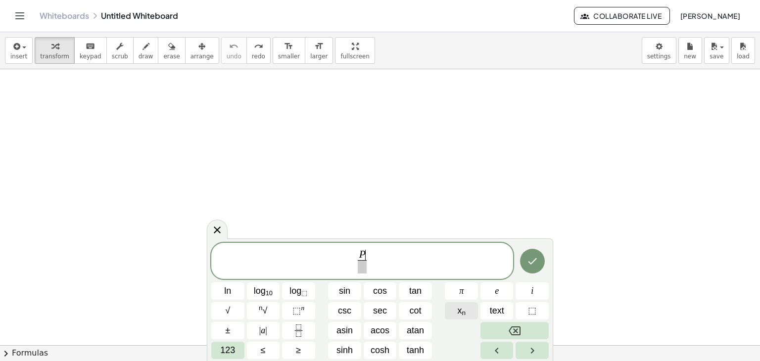
click at [465, 310] on sub "n" at bounding box center [464, 312] width 4 height 7
click at [360, 264] on span "​" at bounding box center [362, 266] width 14 height 13
click at [472, 308] on button "x n" at bounding box center [461, 310] width 33 height 17
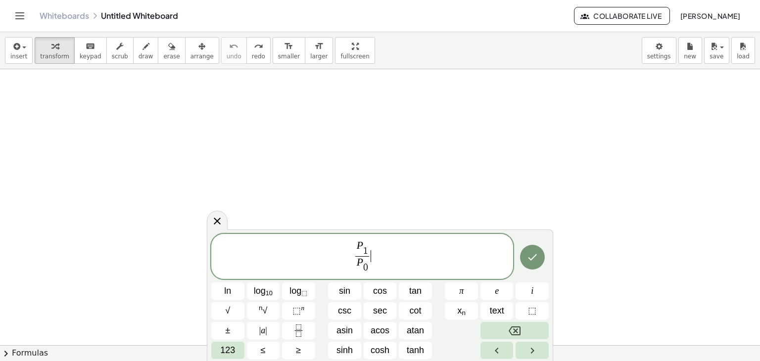
click at [432, 245] on span "P 1 ​ P 0 ​ ​ ​" at bounding box center [362, 257] width 302 height 35
click at [226, 353] on span "123" at bounding box center [227, 350] width 15 height 13
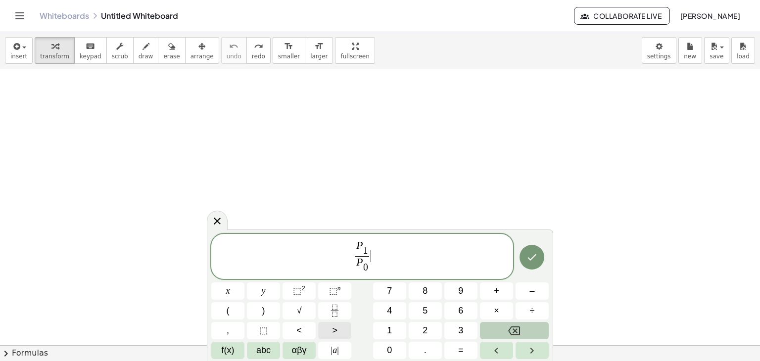
click at [329, 330] on button ">" at bounding box center [334, 330] width 33 height 17
click at [335, 289] on span "⬚" at bounding box center [333, 291] width 8 height 10
click at [360, 256] on span "<" at bounding box center [357, 257] width 14 height 12
click at [456, 360] on div "P 1 ​ P 0 ​ ​ < 0 . 5 0 k t x y ⬚ 2 ⬚ n 7 8 9 + – ( ) √ 4 5 6 × ÷ , ⬚ < > 1 2 3…" at bounding box center [380, 296] width 347 height 132
click at [455, 360] on div "P 1 ​ P 0 ​ ​ < 0 . 5 0 k t x y ⬚ 2 ⬚ n 7 8 9 + – ( ) √ 4 5 6 × ÷ , ⬚ < > 1 2 3…" at bounding box center [380, 296] width 347 height 132
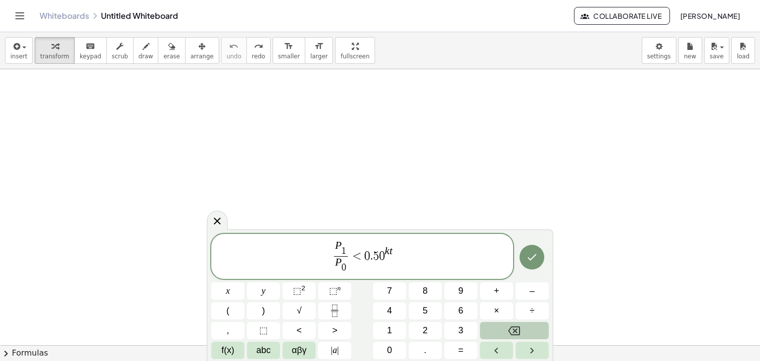
click at [425, 250] on span "P 1 ​ P 0 ​ ​ < 0 . 5 0 k t" at bounding box center [362, 257] width 302 height 35
click at [347, 256] on span "P 0 ​" at bounding box center [343, 264] width 14 height 17
click at [400, 256] on span "P 1 ​ P 0 ​ ​ ​ < 0 . 5 0" at bounding box center [362, 257] width 302 height 35
click at [405, 248] on span "P 1 ​ P 0 ​ ​ < 0 . 5 0 ​" at bounding box center [362, 257] width 302 height 35
click at [394, 246] on span "P 1 ​ P 0 ​ ​ < 0 . 5 0 ​" at bounding box center [362, 257] width 302 height 35
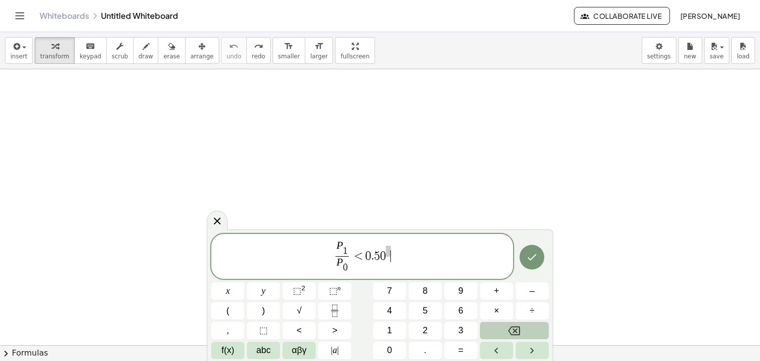
click at [392, 248] on span "P 1 ​ P 0 ​ ​ < 0 . 5 0 ​" at bounding box center [362, 257] width 302 height 35
click at [388, 251] on span "​" at bounding box center [388, 252] width 5 height 11
click at [245, 283] on div at bounding box center [227, 291] width 33 height 17
click at [529, 257] on icon "Done" at bounding box center [532, 257] width 9 height 6
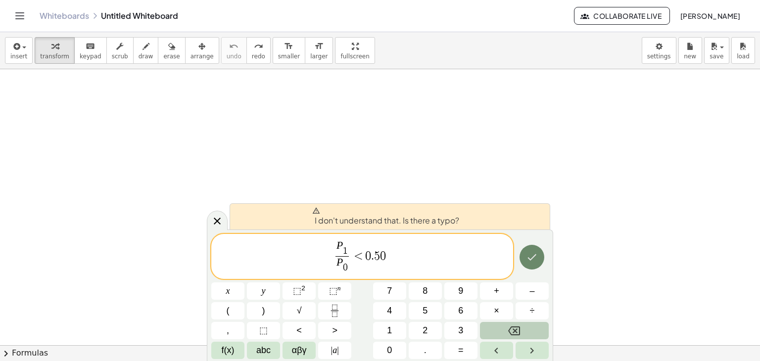
click at [530, 254] on icon "Done" at bounding box center [532, 257] width 12 height 12
click at [462, 264] on span "P 1 ​ P 0 ​ ​ < 0 . 5 0 ​" at bounding box center [362, 257] width 302 height 35
click at [460, 264] on span "P 1 ​ P 0 ​ ​ < 0 . 5 0 ​" at bounding box center [362, 257] width 302 height 35
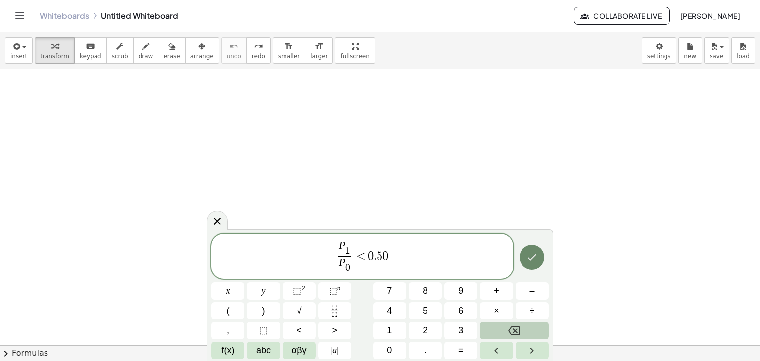
click at [537, 256] on icon "Done" at bounding box center [532, 257] width 12 height 12
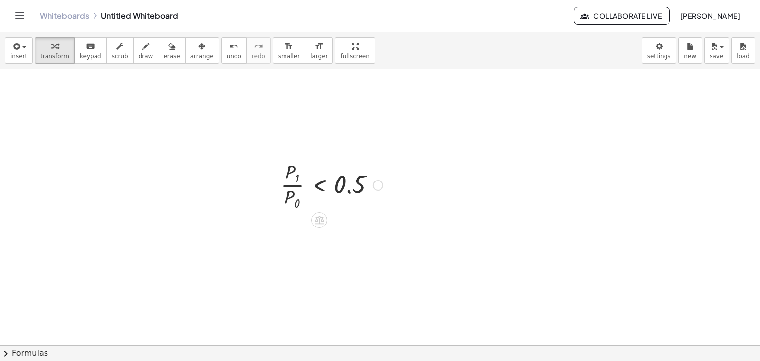
click at [331, 189] on div at bounding box center [332, 184] width 112 height 53
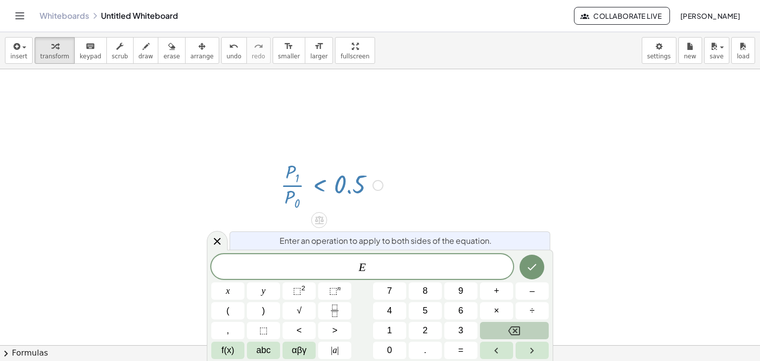
drag, startPoint x: 331, startPoint y: 187, endPoint x: 318, endPoint y: 137, distance: 51.6
click at [318, 137] on div at bounding box center [380, 311] width 760 height 617
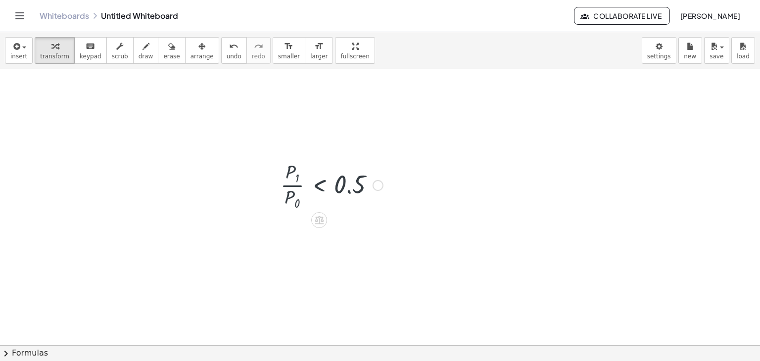
click at [262, 153] on div at bounding box center [380, 311] width 760 height 617
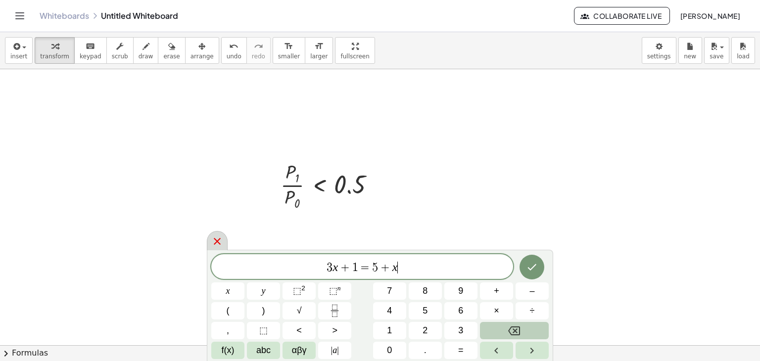
click at [218, 237] on icon at bounding box center [217, 242] width 12 height 12
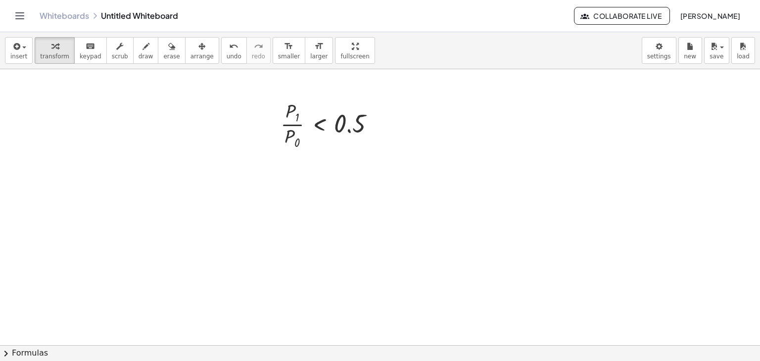
scroll to position [132, 0]
click at [348, 132] on div at bounding box center [332, 118] width 112 height 53
click at [356, 129] on div at bounding box center [332, 118] width 112 height 53
click at [4, 54] on div "insert select one: Math Expression Function Text Youtube Video Graphing Geometr…" at bounding box center [380, 50] width 760 height 37
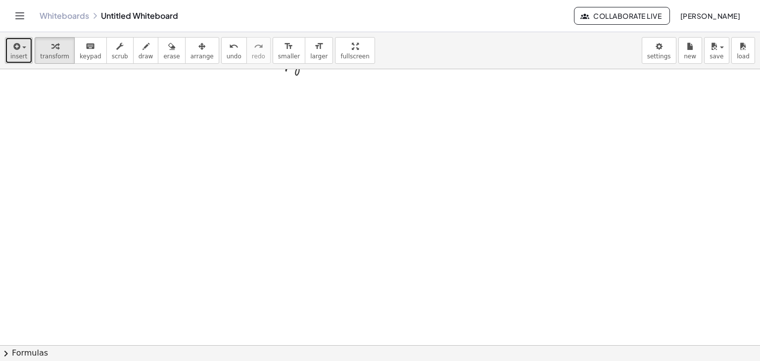
click at [18, 51] on icon "button" at bounding box center [15, 47] width 9 height 12
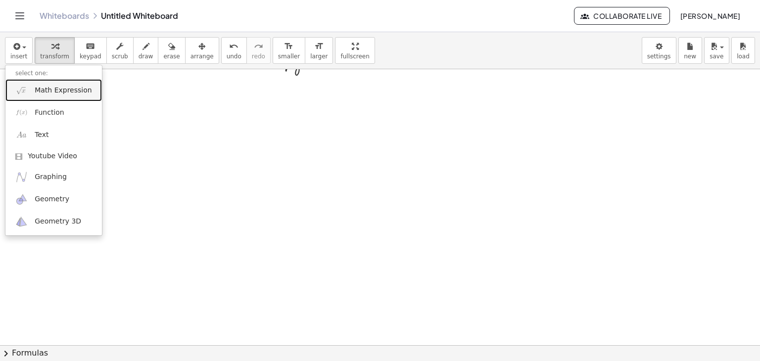
click at [43, 91] on span "Math Expression" at bounding box center [63, 91] width 57 height 10
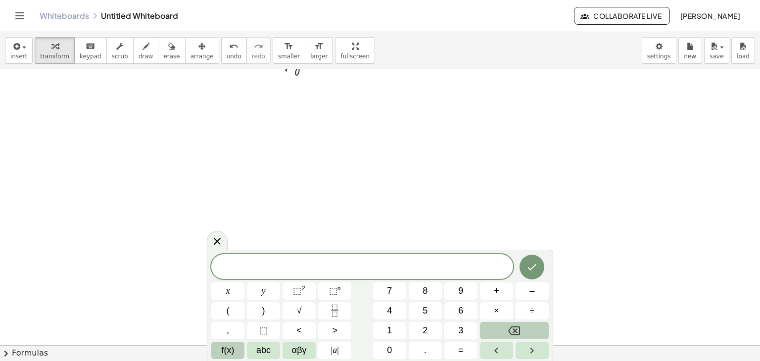
click at [243, 350] on button "f(x)" at bounding box center [227, 350] width 33 height 17
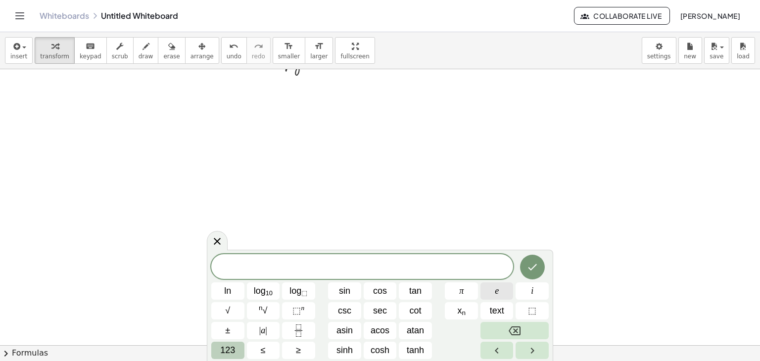
click at [503, 290] on button "e" at bounding box center [497, 291] width 33 height 17
click at [302, 307] on sup "n" at bounding box center [302, 307] width 3 height 7
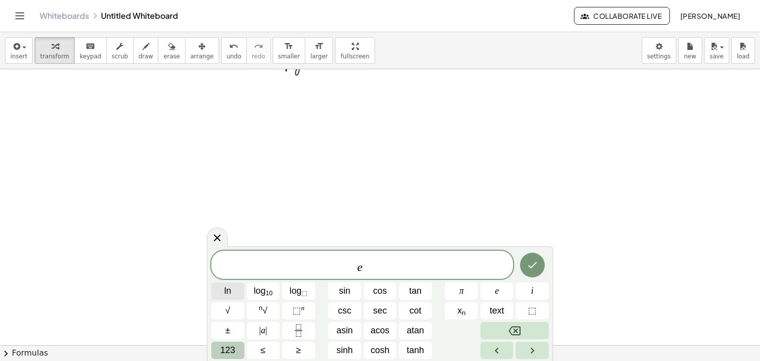
click at [232, 296] on button "ln" at bounding box center [227, 291] width 33 height 17
click at [228, 344] on button "123" at bounding box center [227, 350] width 33 height 17
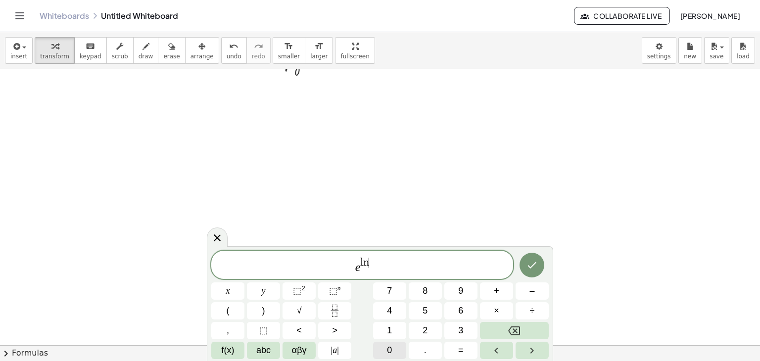
click at [394, 343] on button "0" at bounding box center [389, 350] width 33 height 17
click at [426, 348] on span "." at bounding box center [425, 350] width 2 height 13
click at [461, 288] on span "9" at bounding box center [460, 291] width 5 height 13
click at [464, 327] on button "3" at bounding box center [461, 330] width 33 height 17
click at [521, 351] on button "Right arrow" at bounding box center [532, 350] width 33 height 17
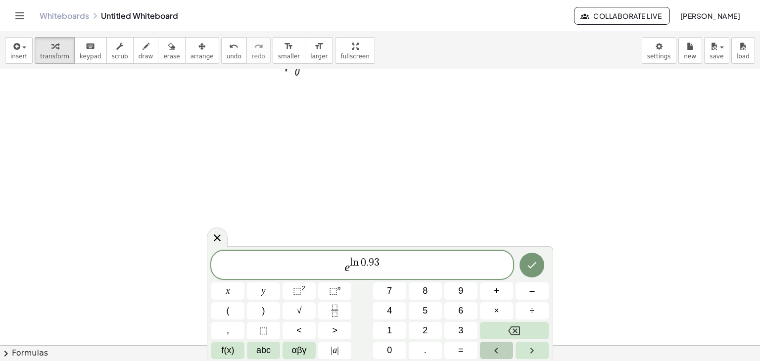
click at [501, 350] on icon "Left arrow" at bounding box center [497, 351] width 12 height 12
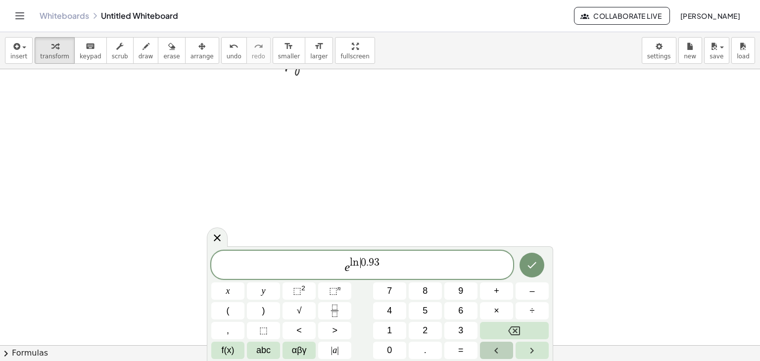
click at [501, 350] on icon "Left arrow" at bounding box center [497, 351] width 12 height 12
click at [500, 350] on icon "Left arrow" at bounding box center [497, 351] width 12 height 12
click at [271, 350] on button "abc" at bounding box center [263, 350] width 33 height 17
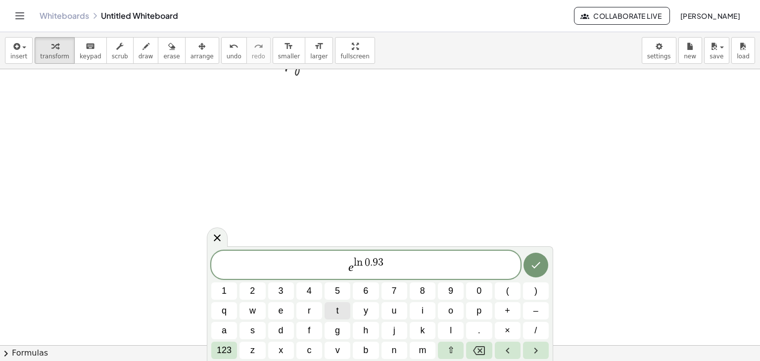
click at [340, 314] on button "t" at bounding box center [338, 310] width 26 height 17
click at [408, 270] on span "e t ​ l n 0 . 9 3" at bounding box center [365, 266] width 309 height 18
click at [541, 261] on icon "Done" at bounding box center [536, 265] width 12 height 12
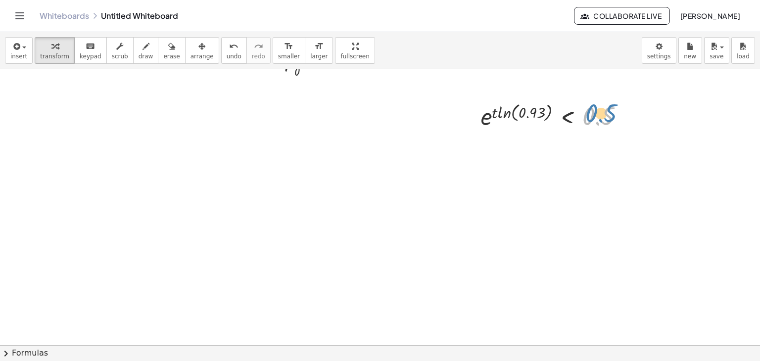
click at [588, 111] on div at bounding box center [556, 116] width 160 height 33
drag, startPoint x: 482, startPoint y: 95, endPoint x: 642, endPoint y: 132, distance: 164.2
click at [642, 132] on div at bounding box center [380, 179] width 760 height 617
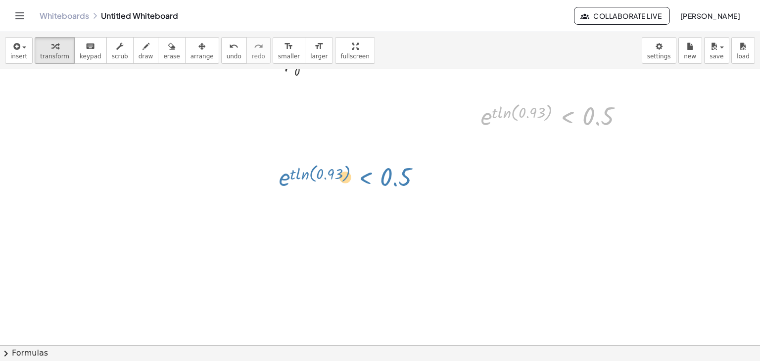
drag, startPoint x: 570, startPoint y: 113, endPoint x: 368, endPoint y: 174, distance: 211.4
click at [368, 174] on div "· P 1 · P 0 < 0.5 e ( · t · ln ( , 0.93 ) ) < 0.5 e ( · t · ln ( , 0.93 ) ) < 0…" at bounding box center [380, 179] width 760 height 617
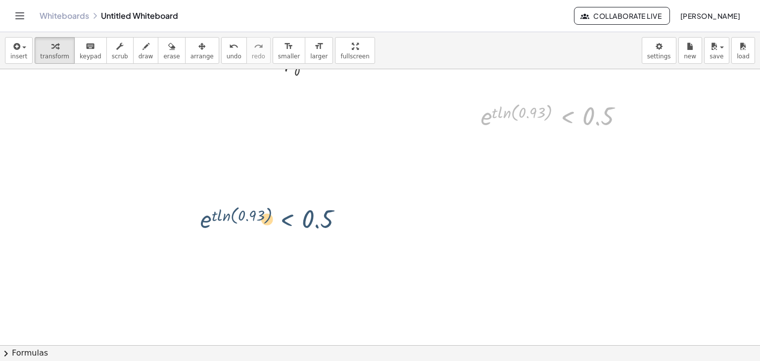
drag, startPoint x: 565, startPoint y: 114, endPoint x: 283, endPoint y: 219, distance: 301.4
click at [283, 219] on div "· P 1 · P 0 < 0.5 e ( · t · ln ( , 0.93 ) ) < 0.5 e ( · t · ln ( , 0.93 ) ) < 0…" at bounding box center [380, 179] width 760 height 617
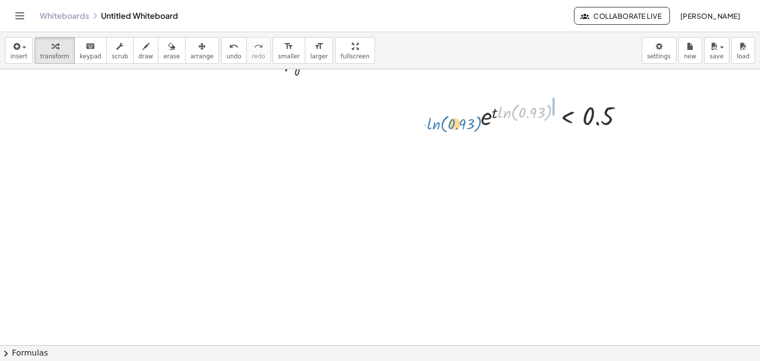
drag, startPoint x: 513, startPoint y: 113, endPoint x: 442, endPoint y: 125, distance: 72.2
click at [442, 125] on div "· P 1 · P 0 < 0.5 · ln ( , 0.93 ) e ( · t · ln ( , 0.93 ) ) < 0.5" at bounding box center [380, 179] width 760 height 617
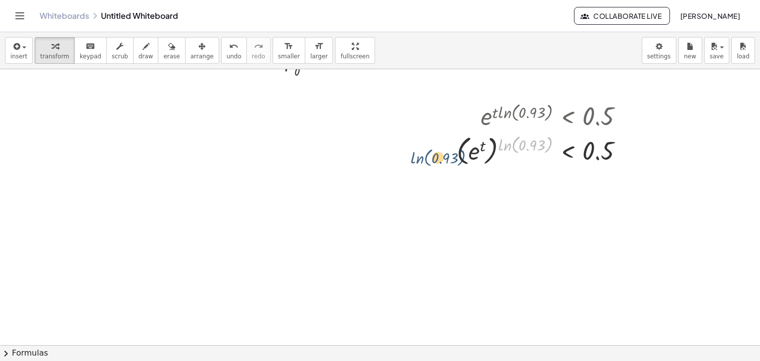
drag, startPoint x: 515, startPoint y: 143, endPoint x: 416, endPoint y: 164, distance: 101.2
click at [416, 164] on div "· P 1 · P 0 < 0.5 e ( · t · ln ( , 0.93 ) ) < 0.5 ln ( , 0.93 ) e t ln ( , 0.93…" at bounding box center [380, 179] width 760 height 617
click at [416, 164] on div at bounding box center [380, 179] width 760 height 617
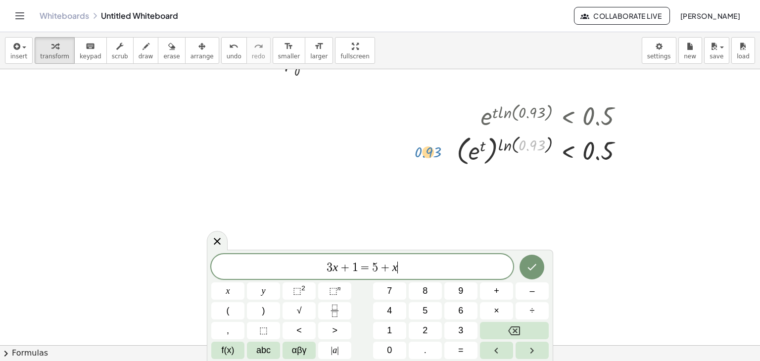
drag, startPoint x: 539, startPoint y: 143, endPoint x: 431, endPoint y: 151, distance: 107.7
click at [490, 141] on div at bounding box center [544, 150] width 185 height 36
drag, startPoint x: 501, startPoint y: 141, endPoint x: 407, endPoint y: 139, distance: 94.1
click at [407, 139] on div "· P 1 · P 0 < 0.5 e ( · t · ln ( , 0.93 ) ) < 0.5 ln ( , 0.93 ) e t ln ( , 0.93…" at bounding box center [380, 179] width 760 height 617
drag, startPoint x: 592, startPoint y: 149, endPoint x: 481, endPoint y: 168, distance: 112.7
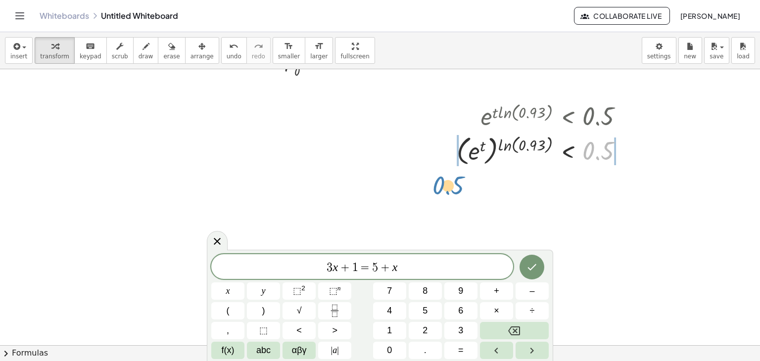
click at [442, 178] on div "· P 1 · P 0 < 0.5 e ( · t · ln ( , 0.93 ) ) < 0.5 0.5 e t ln ( , 0.93 ) < 0.5 (…" at bounding box center [380, 179] width 760 height 617
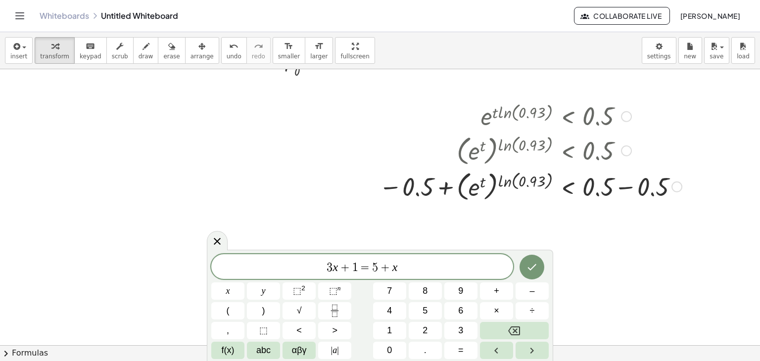
drag, startPoint x: 481, startPoint y: 168, endPoint x: 571, endPoint y: 164, distance: 89.7
click at [571, 164] on div "· P 1 · P 0 < 0.5 e ( · t · ln ( , 0.93 ) ) < 0.5 ( e t ) ln ( , 0.93 ) < 0.5 e…" at bounding box center [380, 179] width 760 height 617
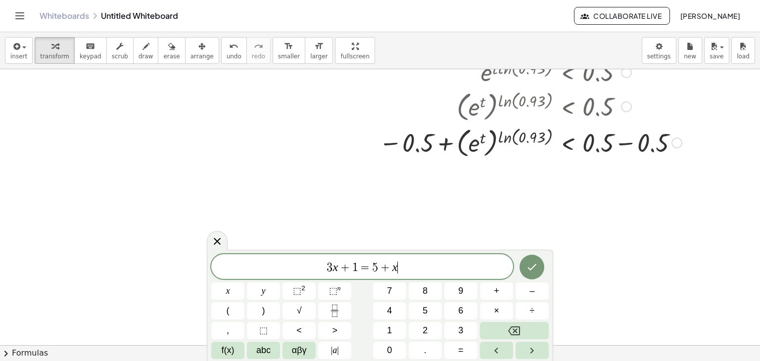
scroll to position [209, 0]
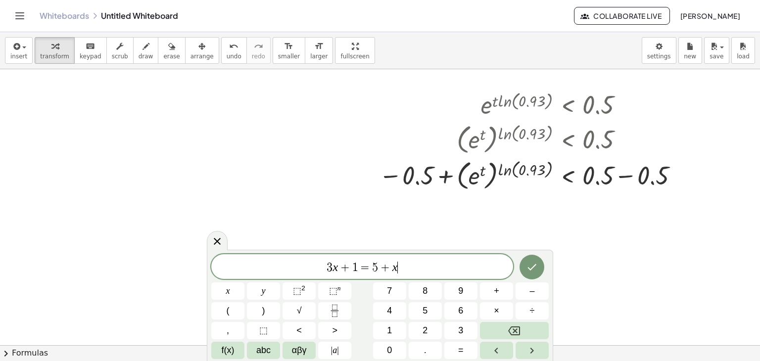
click at [408, 267] on span "3 x + 1 = 5 + x ​" at bounding box center [362, 268] width 302 height 14
click at [216, 353] on button "f(x)" at bounding box center [227, 350] width 33 height 17
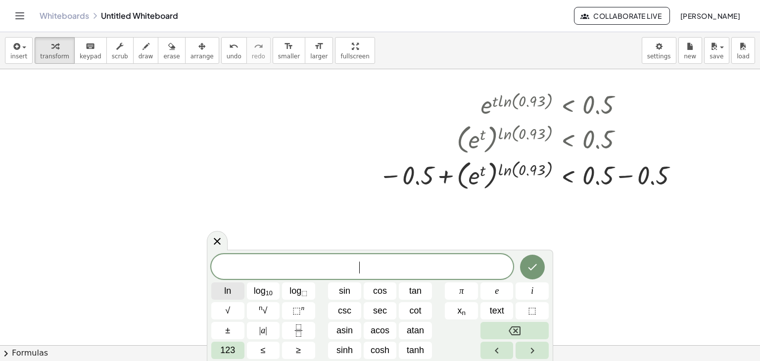
click at [233, 298] on button "ln" at bounding box center [227, 291] width 33 height 17
drag, startPoint x: 488, startPoint y: 108, endPoint x: 510, endPoint y: 87, distance: 30.8
click at [510, 88] on div at bounding box center [530, 104] width 313 height 33
drag, startPoint x: 519, startPoint y: 103, endPoint x: 477, endPoint y: 167, distance: 76.8
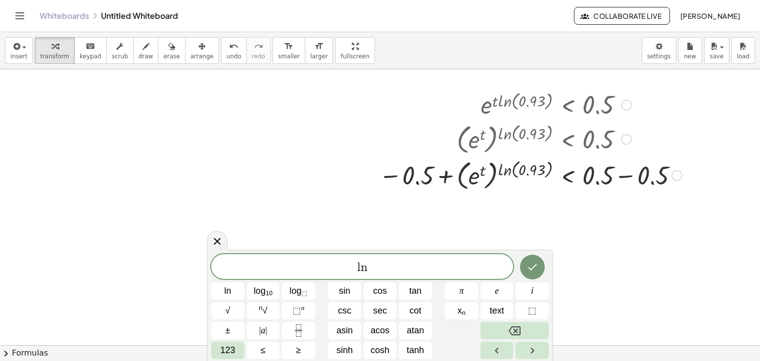
click at [470, 109] on div at bounding box center [530, 104] width 313 height 33
drag, startPoint x: 473, startPoint y: 174, endPoint x: 532, endPoint y: 171, distance: 59.0
click at [532, 172] on div at bounding box center [530, 174] width 313 height 36
drag, startPoint x: 533, startPoint y: 163, endPoint x: 471, endPoint y: 178, distance: 63.2
click at [471, 178] on div at bounding box center [530, 174] width 313 height 36
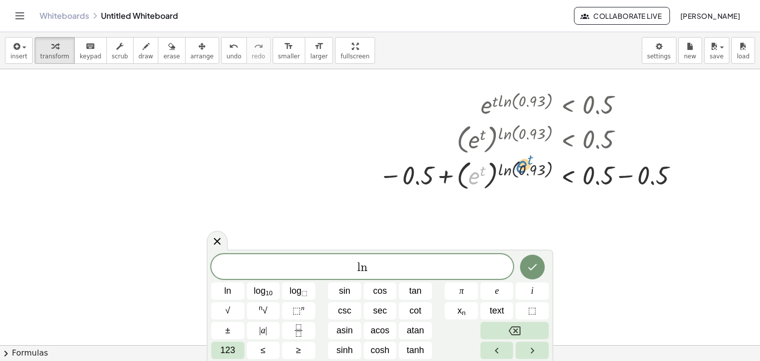
drag, startPoint x: 469, startPoint y: 178, endPoint x: 516, endPoint y: 166, distance: 48.4
click at [516, 166] on div at bounding box center [530, 174] width 313 height 36
drag, startPoint x: 472, startPoint y: 175, endPoint x: 526, endPoint y: 162, distance: 54.9
click at [526, 162] on div at bounding box center [530, 174] width 313 height 36
drag, startPoint x: 526, startPoint y: 162, endPoint x: 538, endPoint y: 162, distance: 12.4
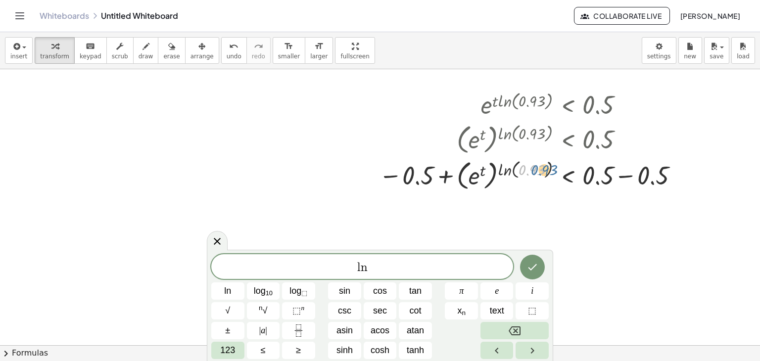
click at [538, 162] on div at bounding box center [530, 174] width 313 height 36
click at [531, 169] on div at bounding box center [530, 174] width 313 height 36
click at [372, 270] on span "l n" at bounding box center [362, 268] width 302 height 14
click at [313, 305] on button "⬚ n" at bounding box center [298, 310] width 33 height 17
